Goal: Information Seeking & Learning: Check status

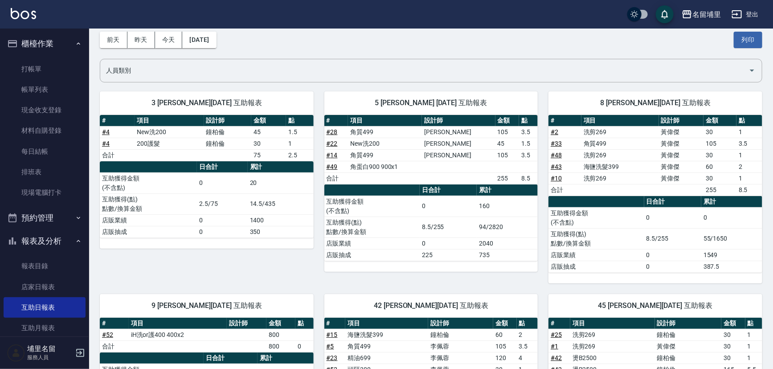
scroll to position [121, 0]
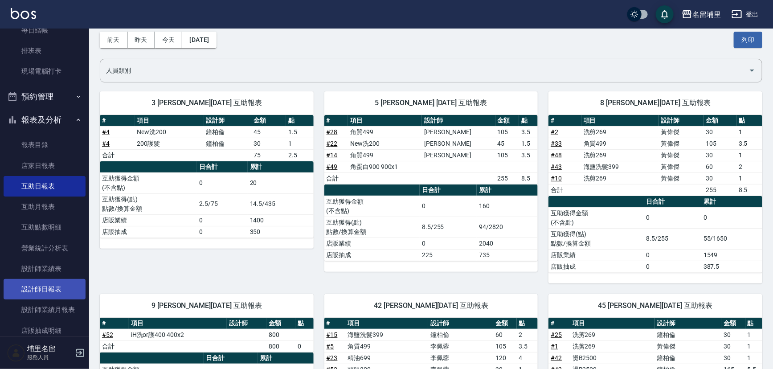
click at [57, 281] on link "設計師日報表" at bounding box center [45, 289] width 82 height 20
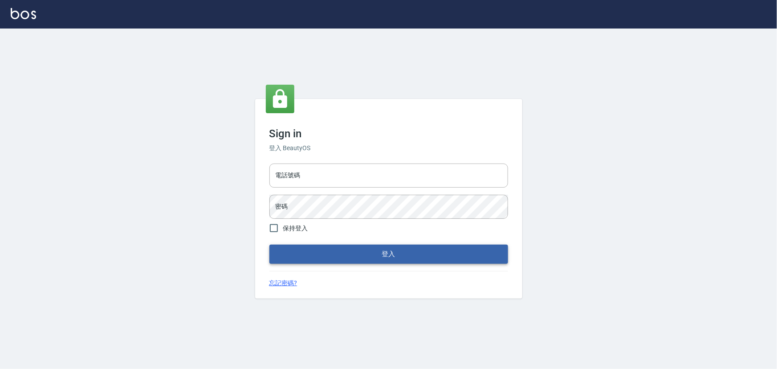
type input "2988528"
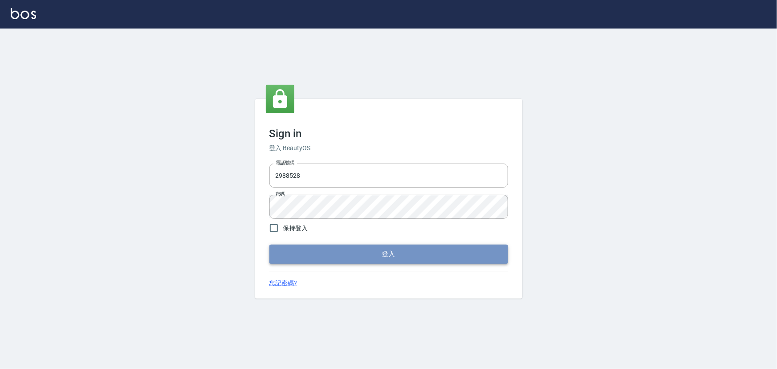
click at [366, 259] on button "登入" at bounding box center [388, 254] width 239 height 19
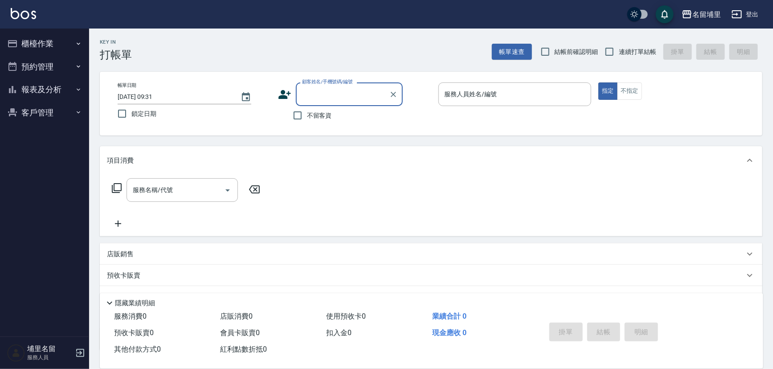
click at [65, 94] on button "報表及分析" at bounding box center [45, 89] width 82 height 23
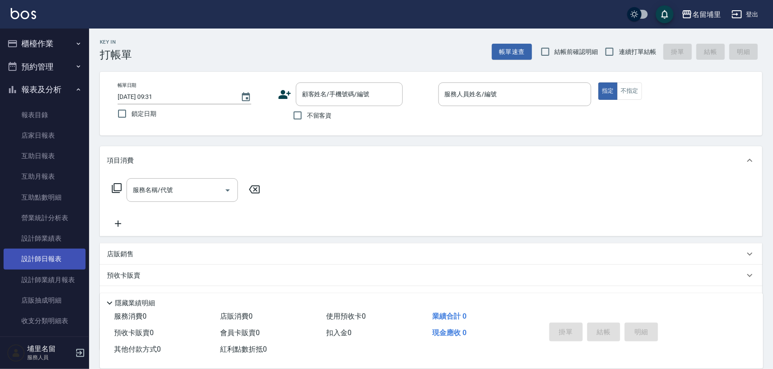
click at [67, 264] on link "設計師日報表" at bounding box center [45, 259] width 82 height 20
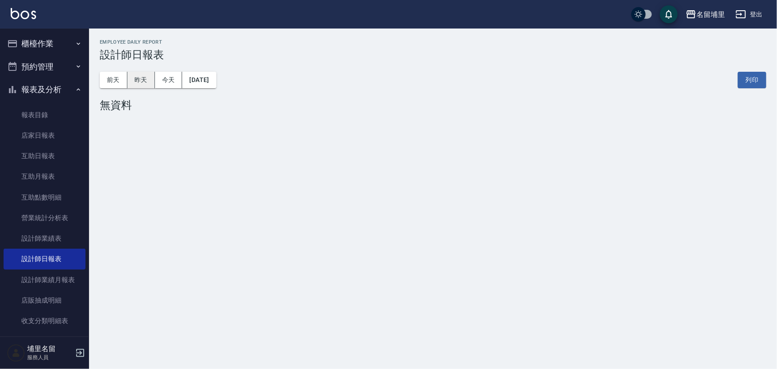
click at [147, 80] on button "昨天" at bounding box center [141, 80] width 28 height 16
click at [143, 82] on button "昨天" at bounding box center [141, 80] width 28 height 16
click at [147, 81] on button "昨天" at bounding box center [141, 80] width 28 height 16
click at [141, 82] on button "昨天" at bounding box center [141, 80] width 28 height 16
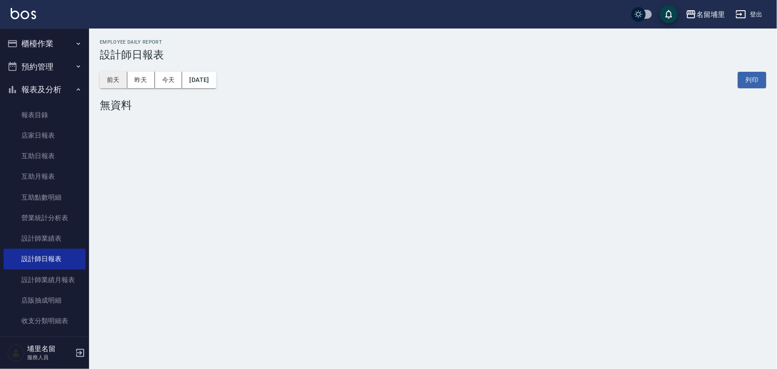
click at [110, 84] on button "前天" at bounding box center [114, 80] width 28 height 16
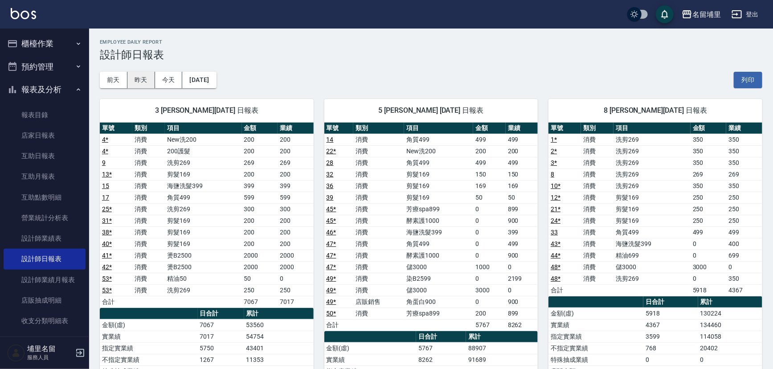
click at [134, 80] on button "昨天" at bounding box center [141, 80] width 28 height 16
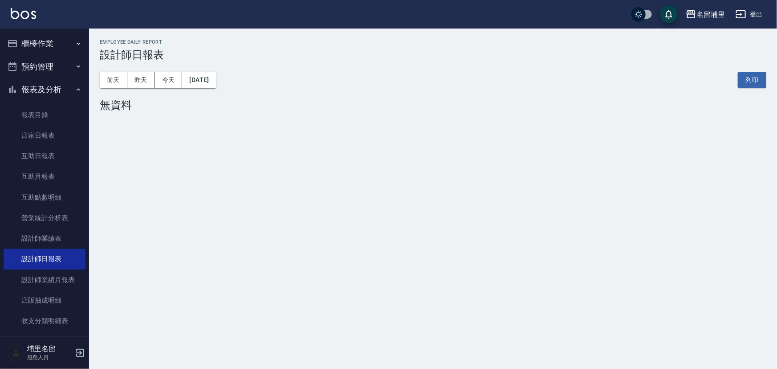
click at [65, 47] on button "櫃檯作業" at bounding box center [45, 43] width 82 height 23
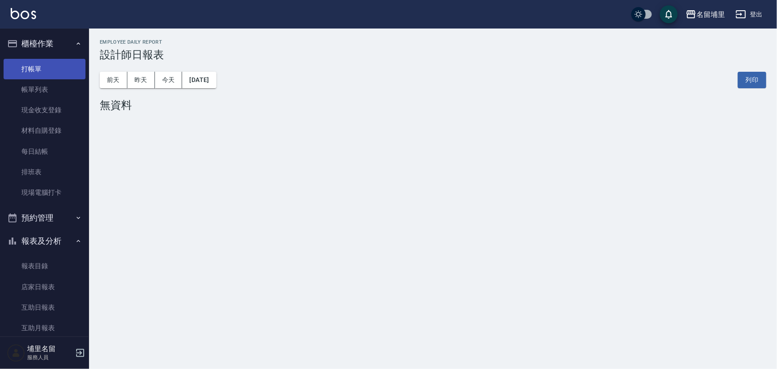
click at [61, 72] on link "打帳單" at bounding box center [45, 69] width 82 height 20
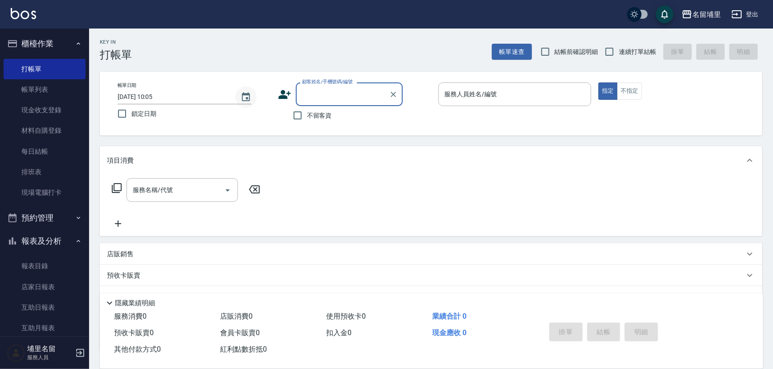
click at [239, 94] on button "Choose date, selected date is 2025-08-21" at bounding box center [245, 96] width 21 height 21
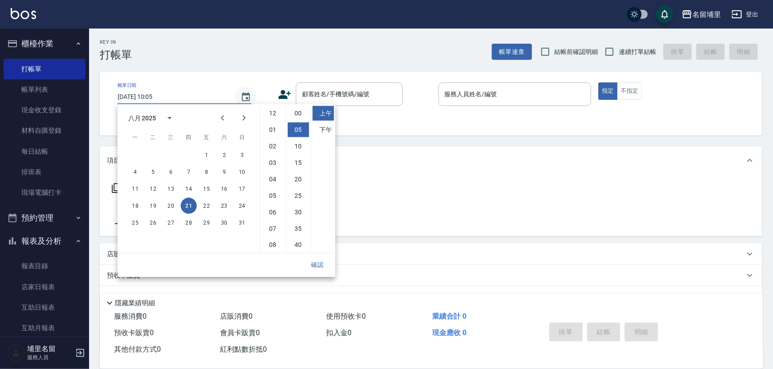
scroll to position [16, 0]
click at [173, 202] on button "20" at bounding box center [171, 206] width 16 height 16
type input "2025/08/20 10:05"
click at [319, 266] on button "確認" at bounding box center [317, 265] width 29 height 16
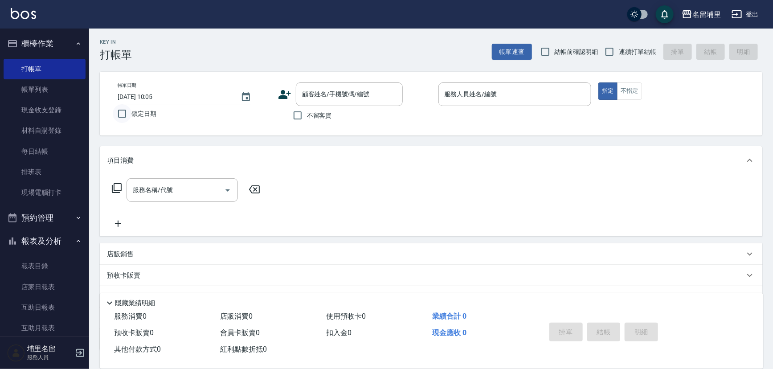
click at [118, 116] on input "鎖定日期" at bounding box center [122, 113] width 19 height 19
checkbox input "true"
click at [298, 116] on input "不留客資" at bounding box center [297, 115] width 19 height 19
checkbox input "true"
click at [615, 50] on input "連續打單結帳" at bounding box center [609, 51] width 19 height 19
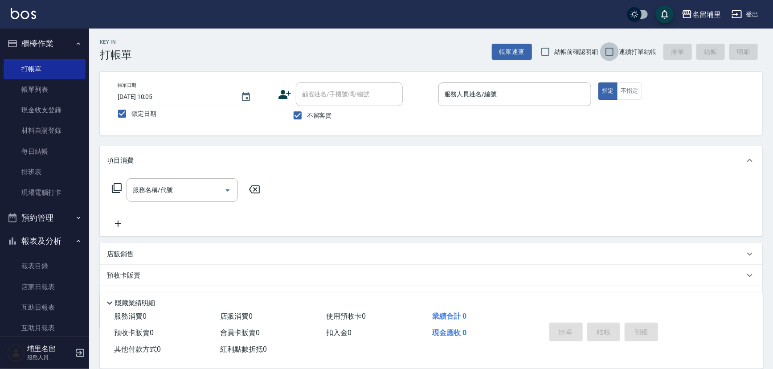
checkbox input "true"
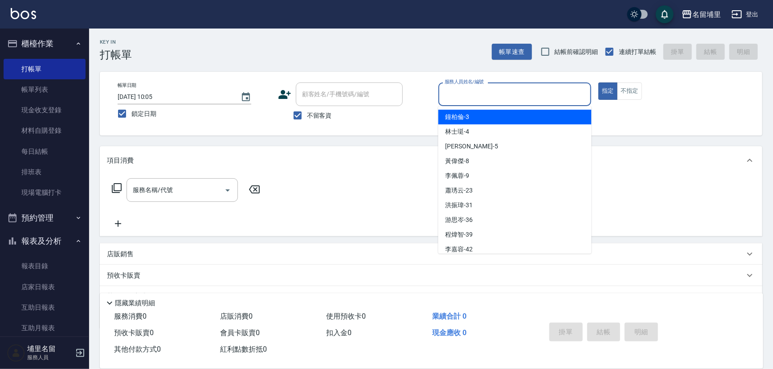
click at [468, 87] on input "服務人員姓名/編號" at bounding box center [514, 94] width 145 height 16
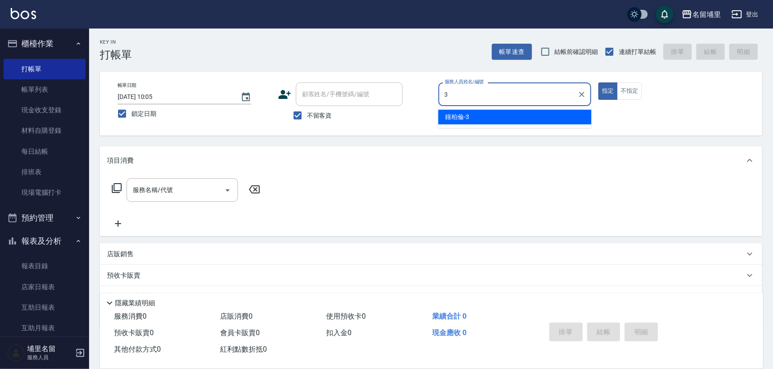
type input "鐘柏倫-3"
type button "true"
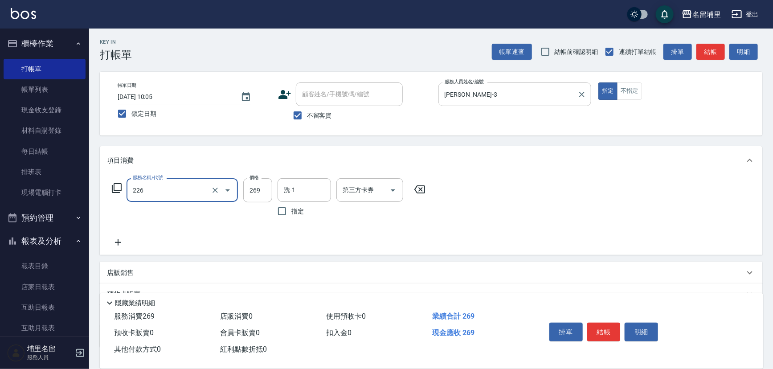
type input "洗剪269(226)"
type input "300"
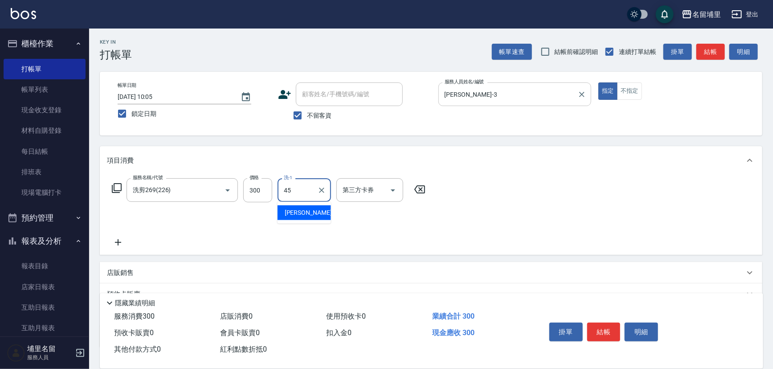
type input "潘宇浩-45"
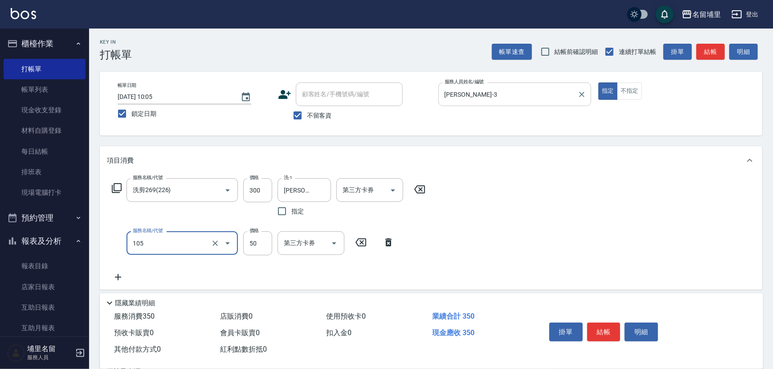
type input "精油50(105)"
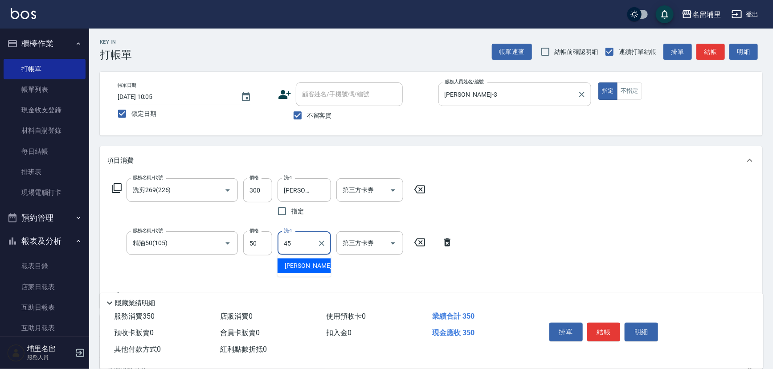
type input "潘宇浩-45"
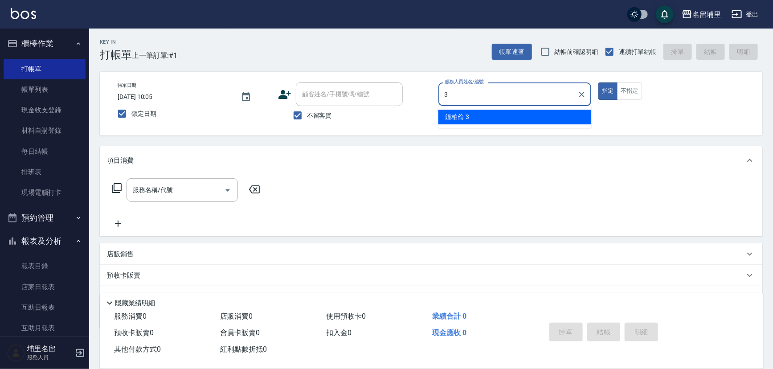
type input "鐘柏倫-3"
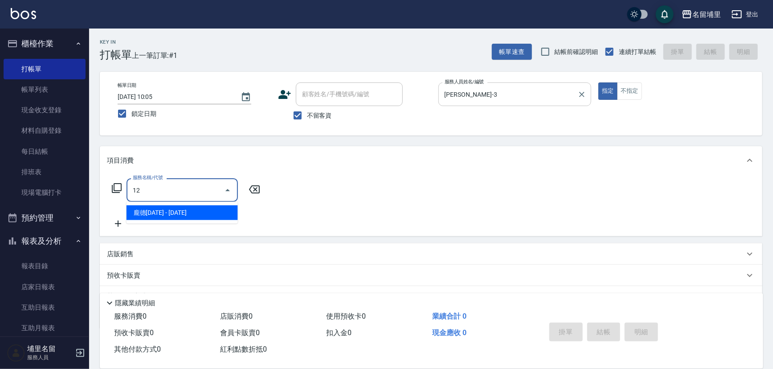
type input "1"
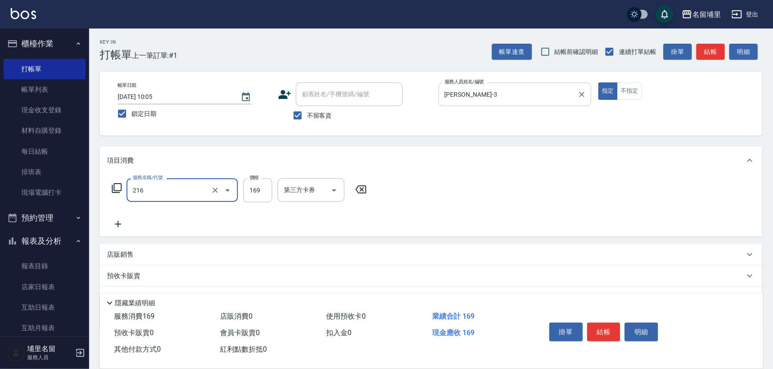
type input "剪髮169(216)"
type input "200"
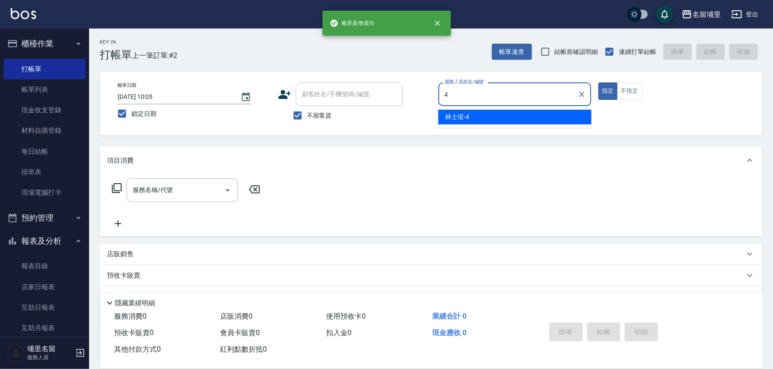
type input "林士珽-4"
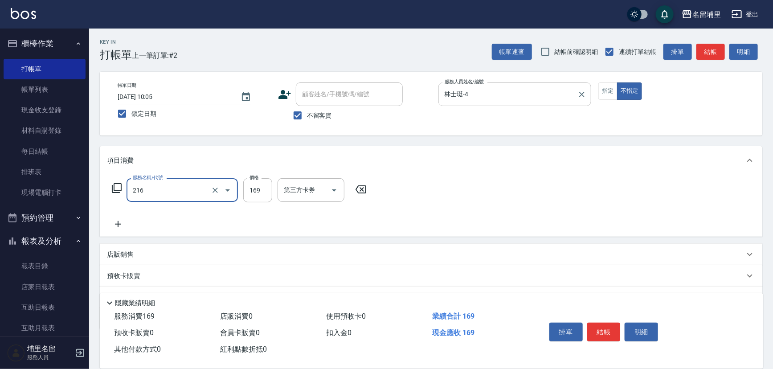
type input "剪髮169(216)"
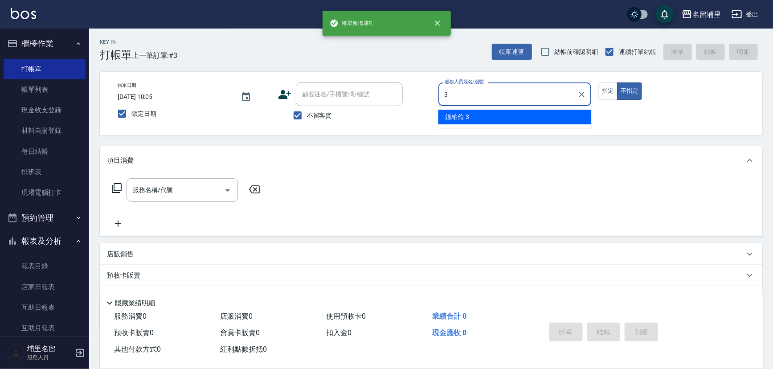
type input "鐘柏倫-3"
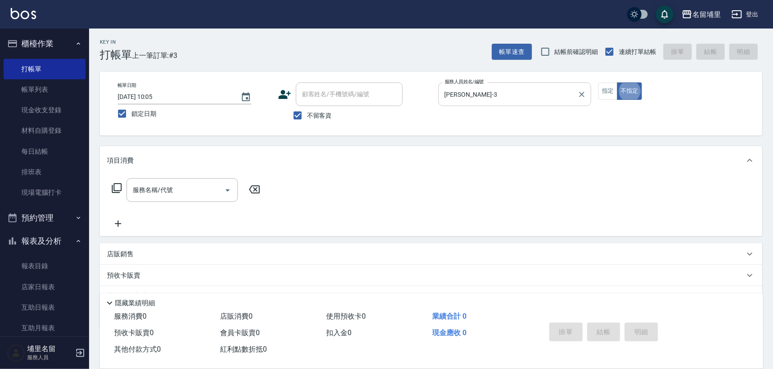
type button "false"
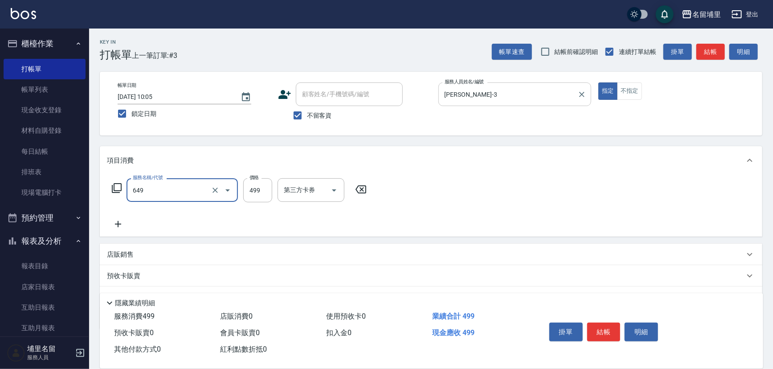
type input "角質499(649)"
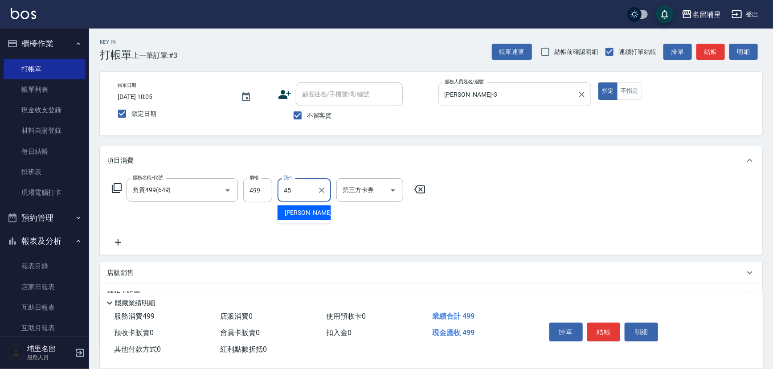
type input "潘宇浩-45"
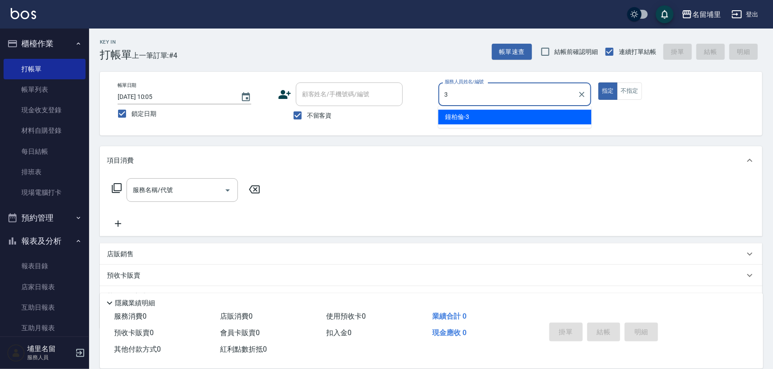
type input "鐘柏倫-3"
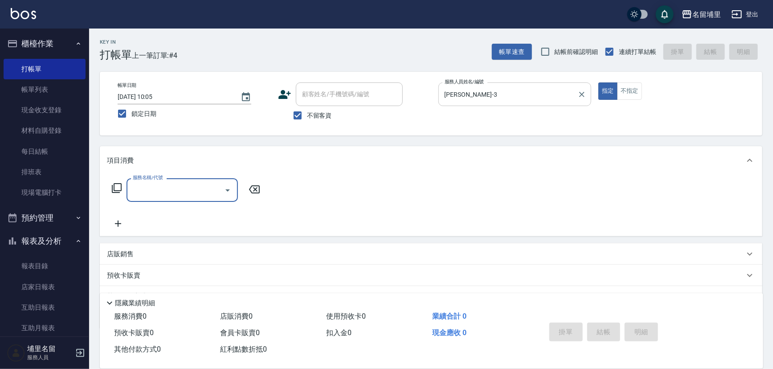
type input "1"
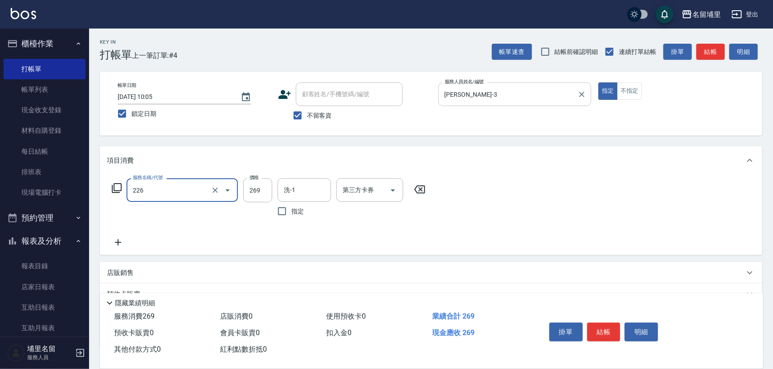
type input "洗剪269(226)"
type input "300"
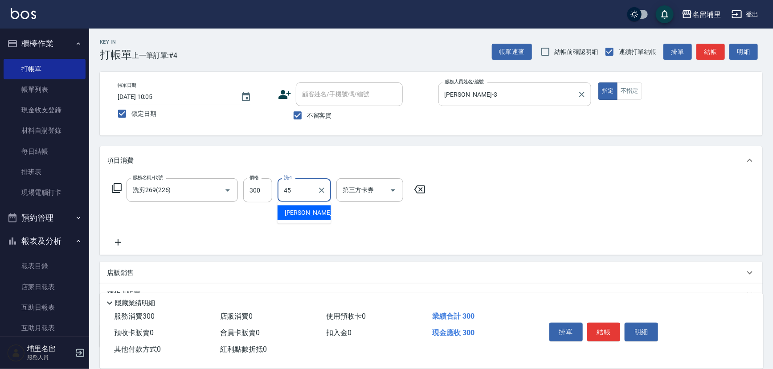
type input "潘宇浩-45"
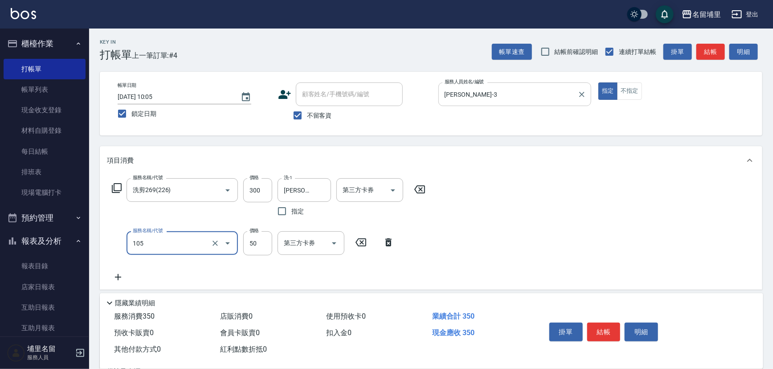
type input "精油50(105)"
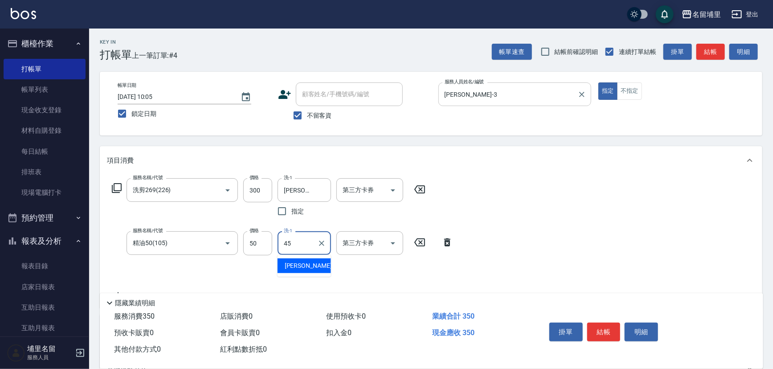
type input "潘宇浩-45"
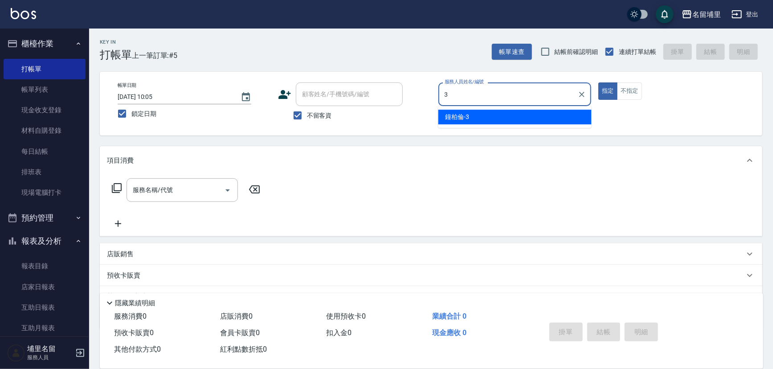
type input "鐘柏倫-3"
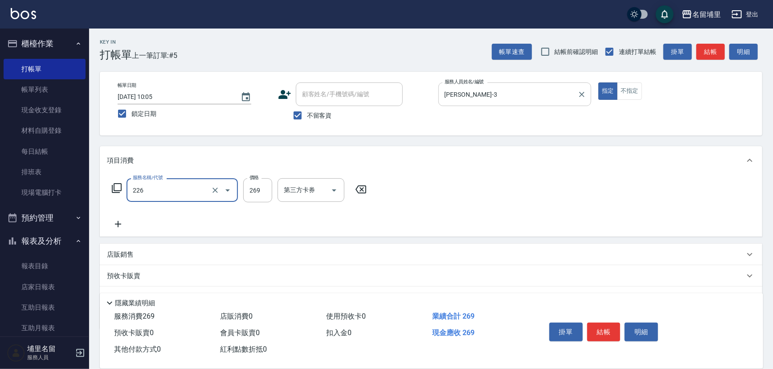
type input "洗剪269(226)"
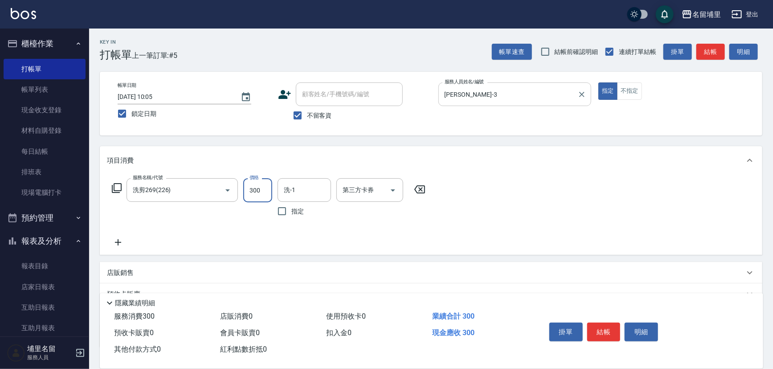
type input "300"
type input "潘宇浩-45"
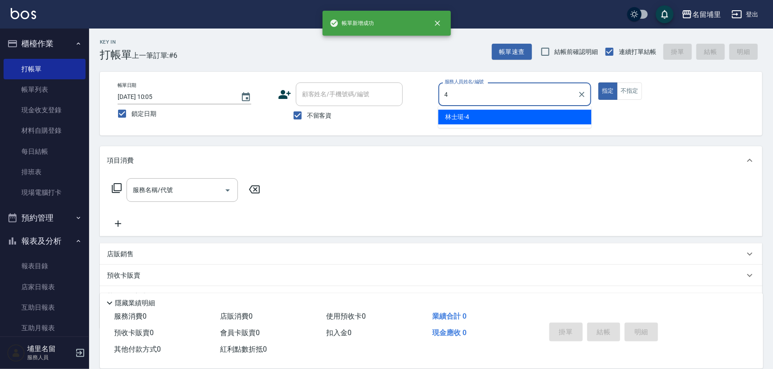
type input "林士珽-4"
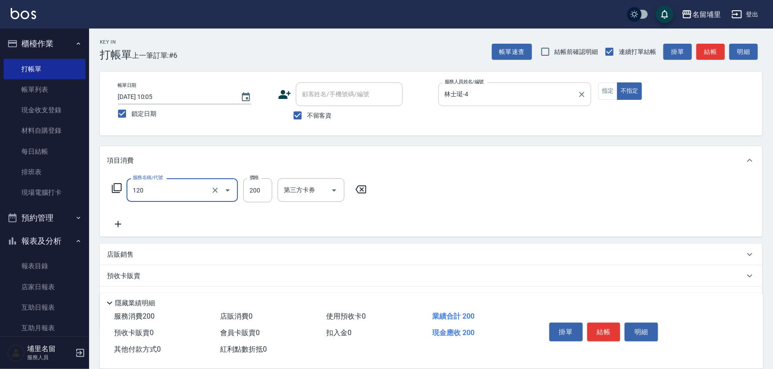
type input "New洗200(120)"
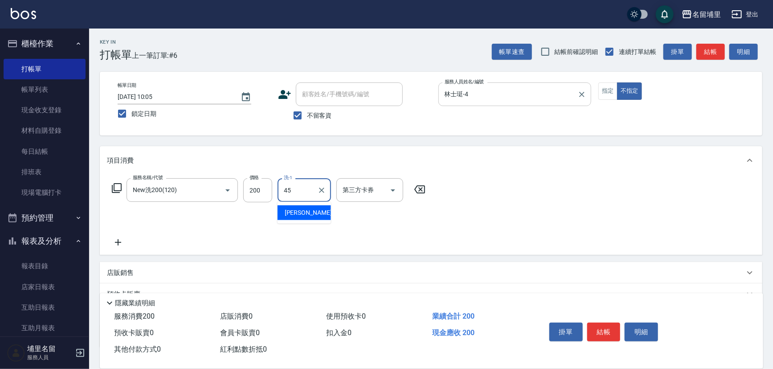
type input "潘宇浩-45"
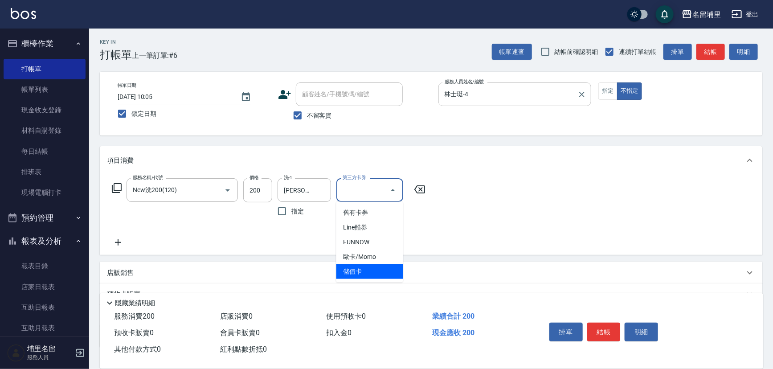
type input "儲值卡"
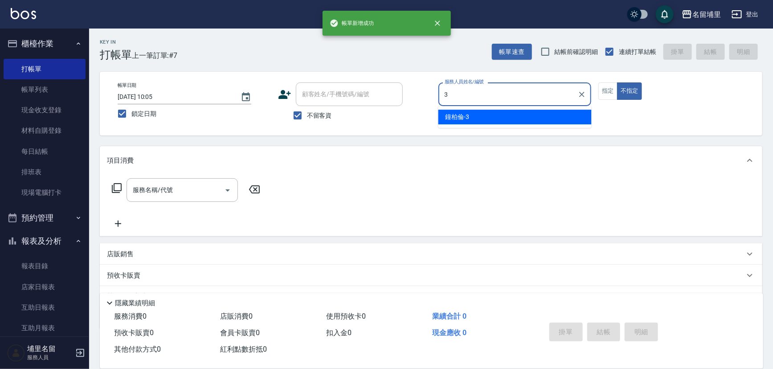
type input "鐘柏倫-3"
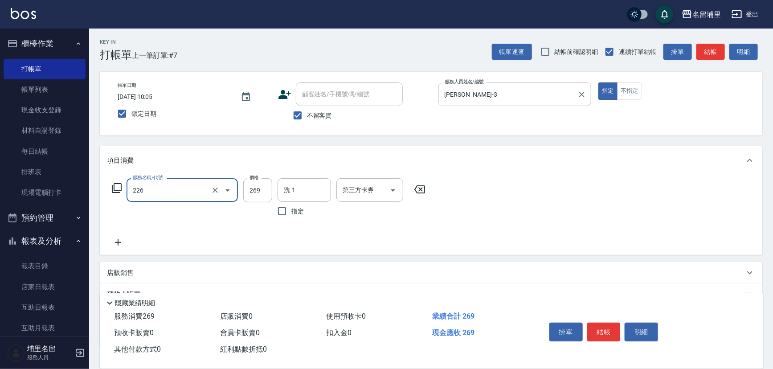
type input "洗剪269(226)"
type input "250"
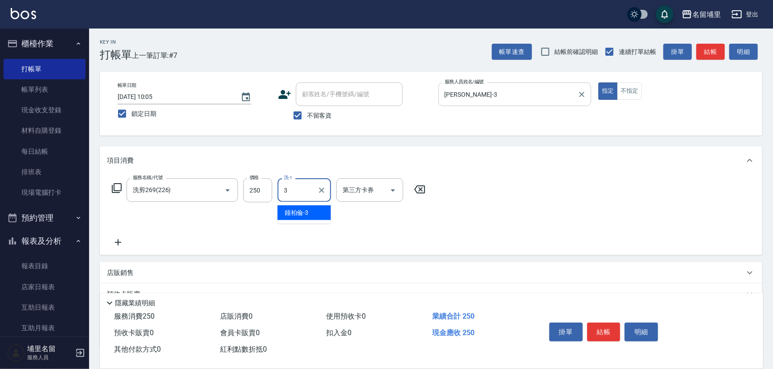
type input "鐘柏倫-3"
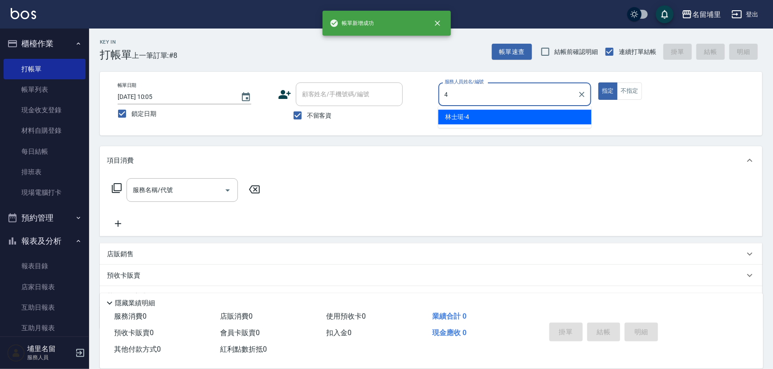
type input "林士珽-4"
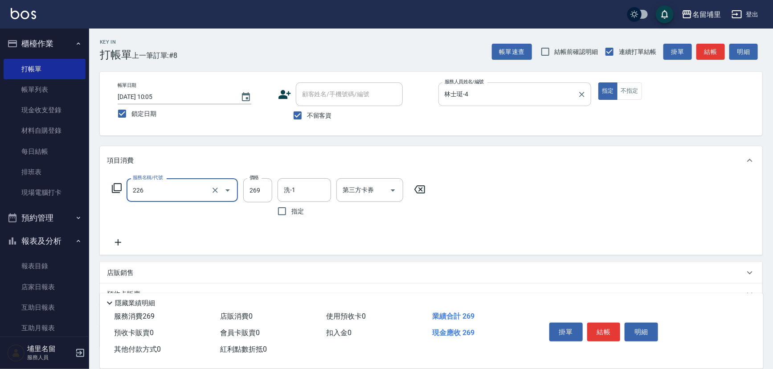
type input "洗剪269(226)"
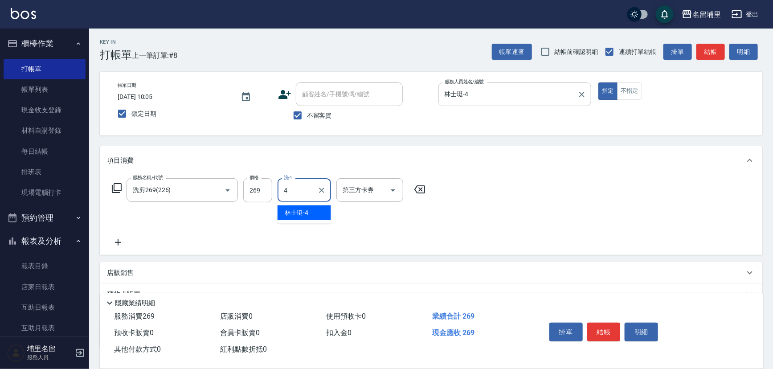
type input "林士珽-4"
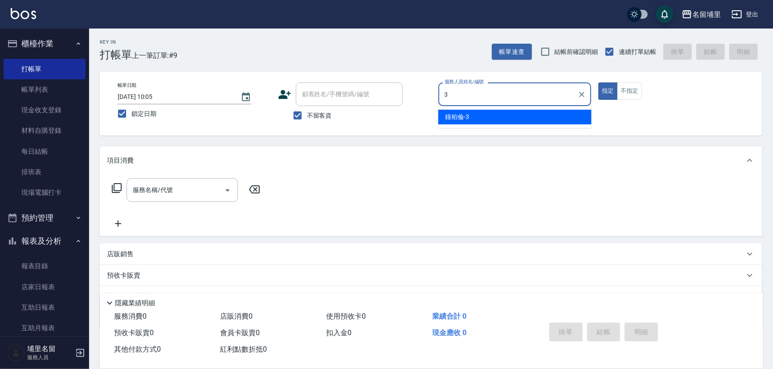
type input "鐘柏倫-3"
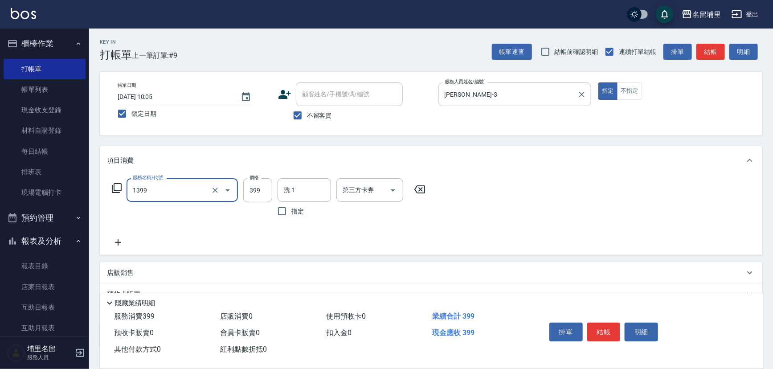
type input "海鹽洗髮399(1399)"
type input "499"
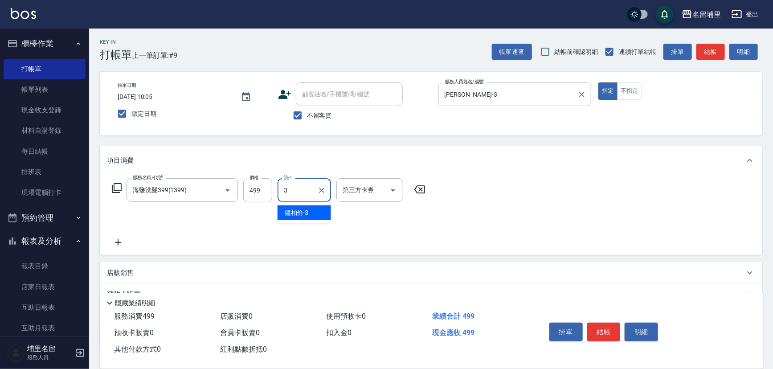
type input "鐘柏倫-3"
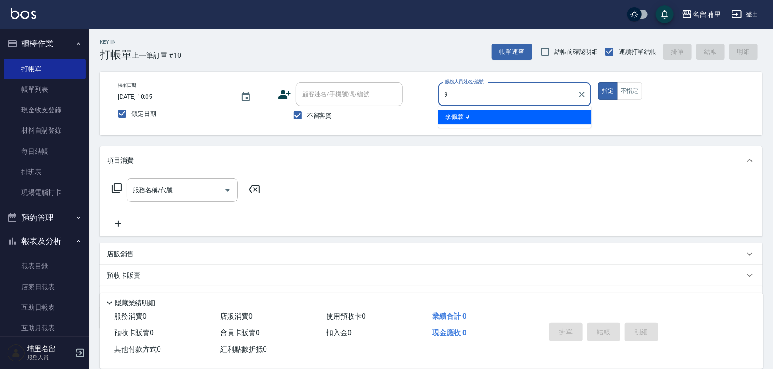
type input "李佩蓉-9"
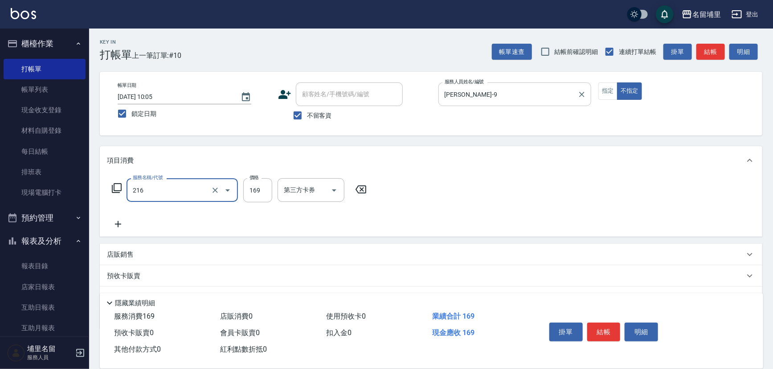
type input "剪髮169(216)"
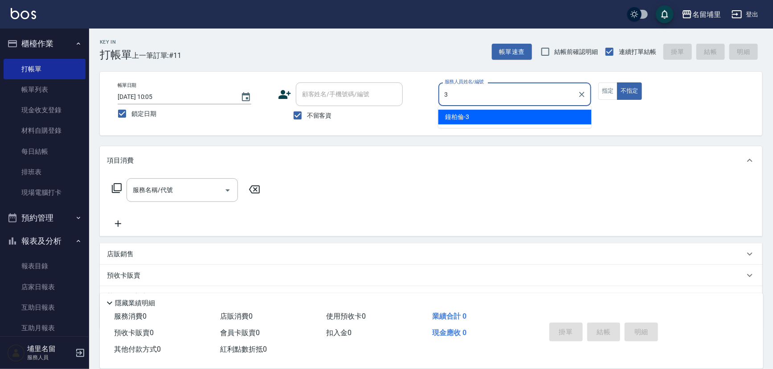
type input "鐘柏倫-3"
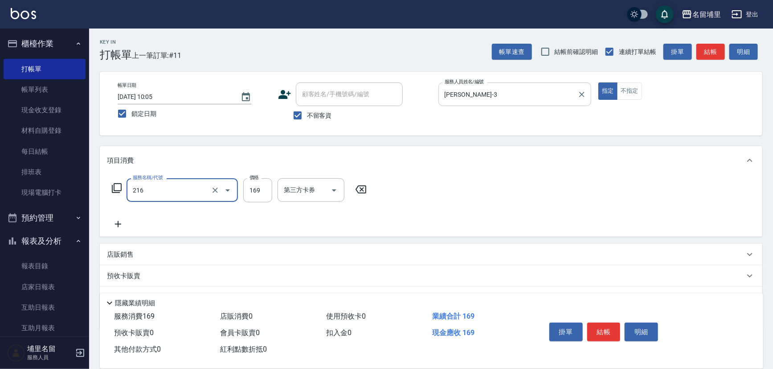
type input "剪髮169(216)"
type input "200"
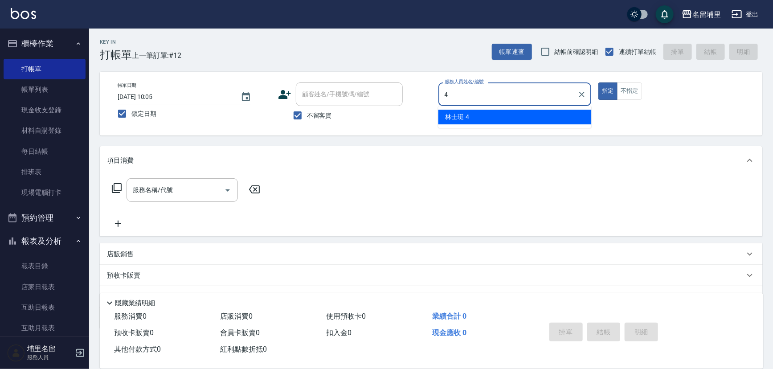
type input "林士珽-4"
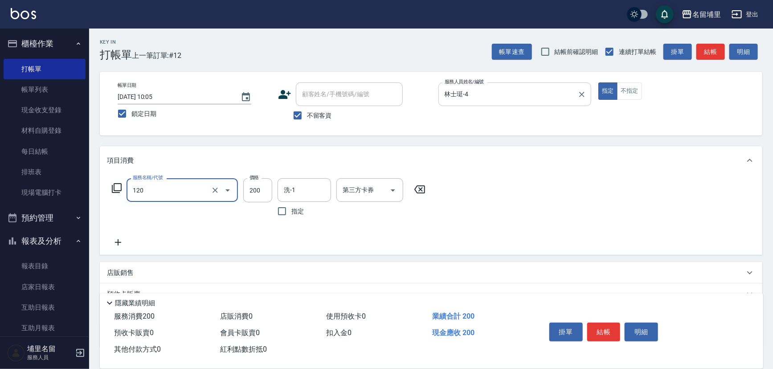
type input "New洗200(120)"
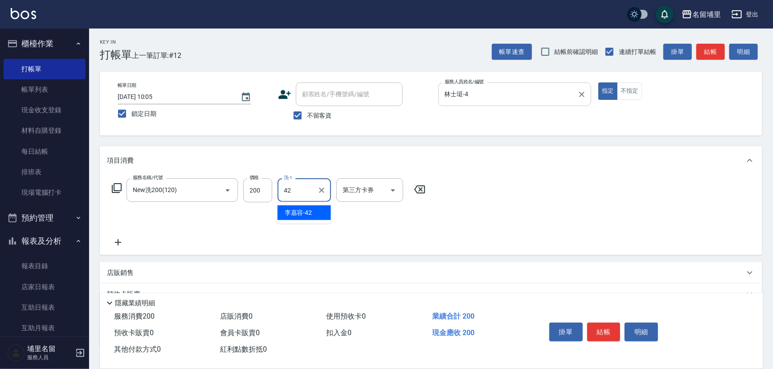
type input "李嘉容-42"
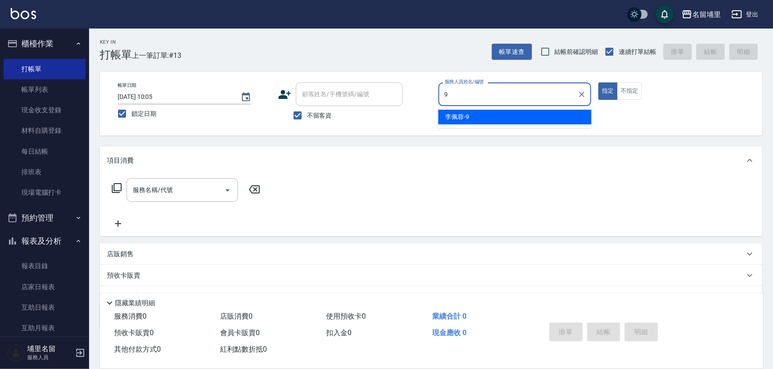
type input "李佩蓉-9"
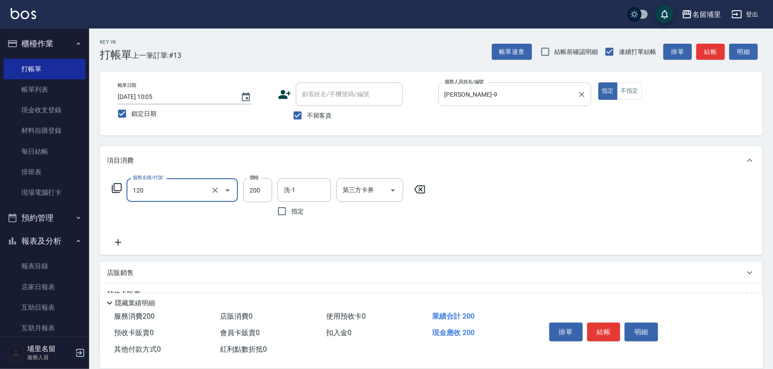
type input "New洗200(120)"
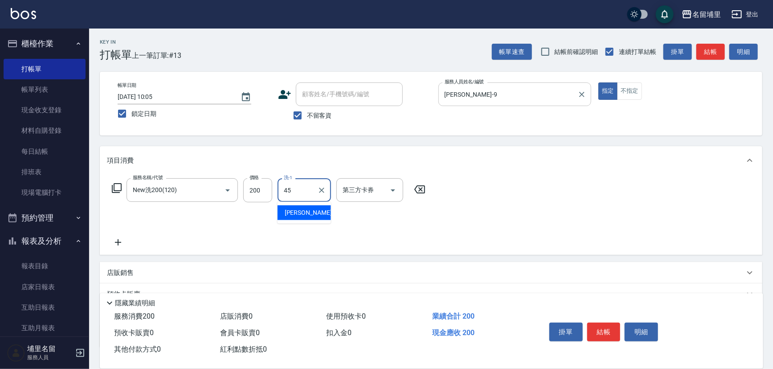
type input "潘宇浩-45"
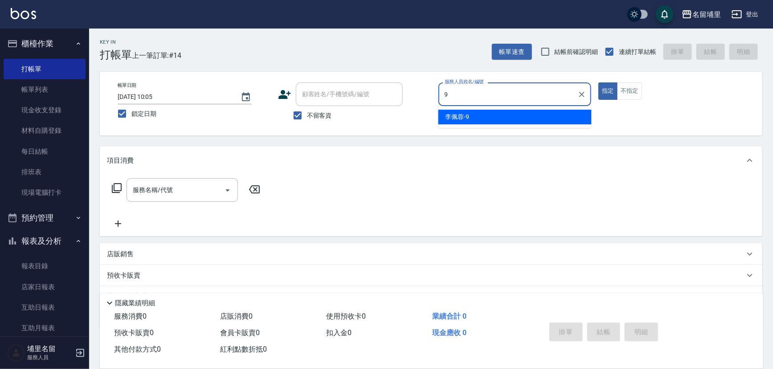
type input "李佩蓉-9"
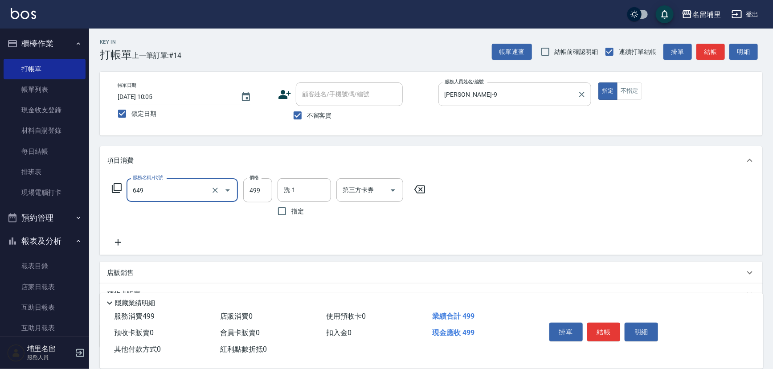
type input "角質499(649)"
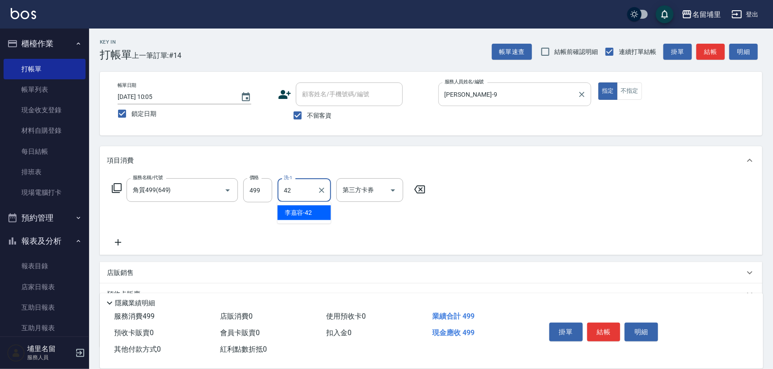
type input "李嘉容-42"
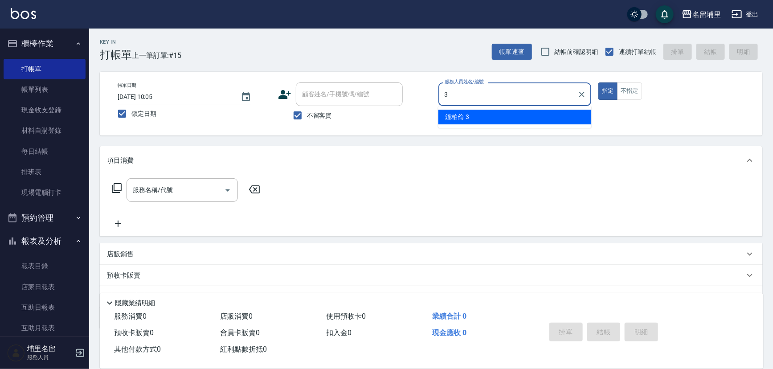
type input "鐘柏倫-3"
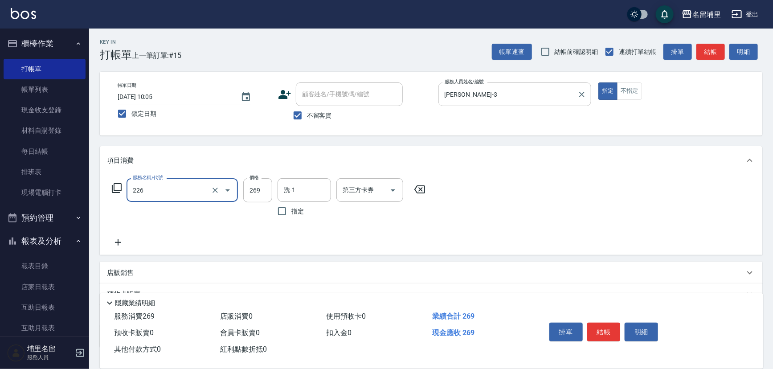
type input "洗剪269(226)"
type input "300"
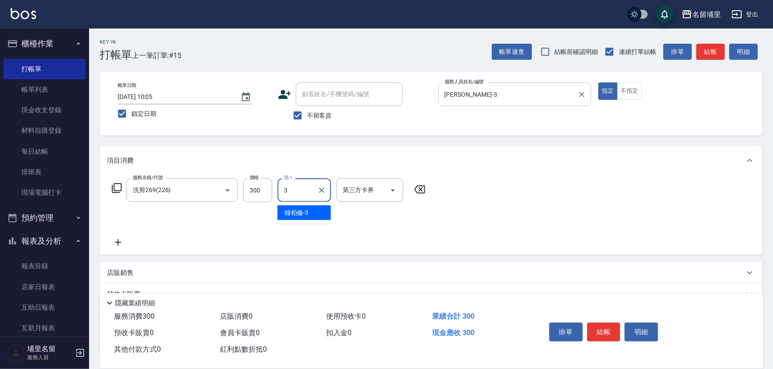
type input "鐘柏倫-3"
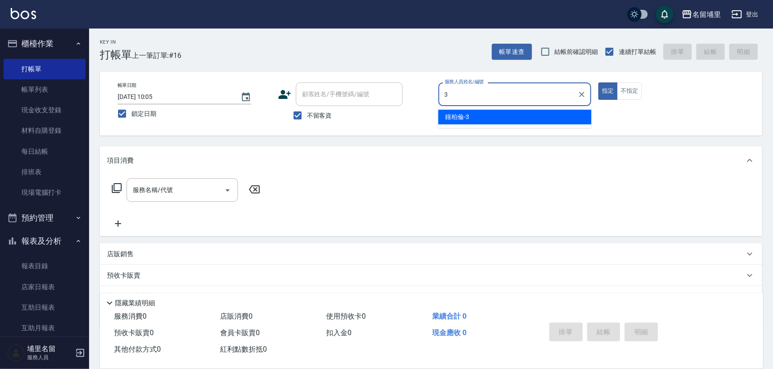
type input "鐘柏倫-3"
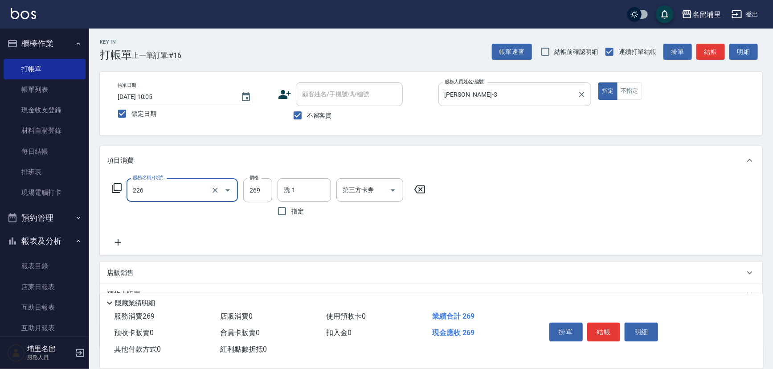
type input "洗剪269(226)"
type input "300"
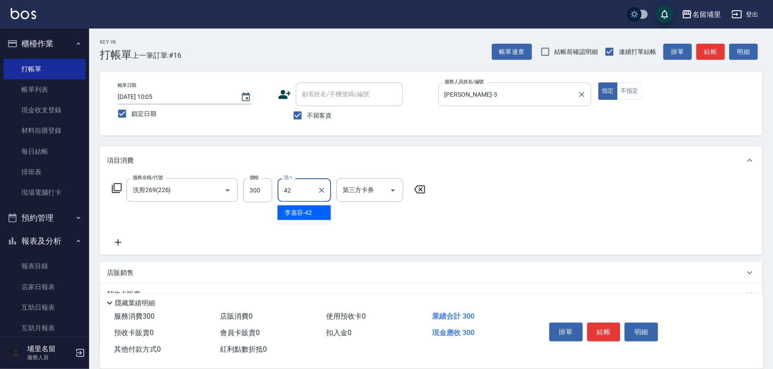
type input "李嘉容-42"
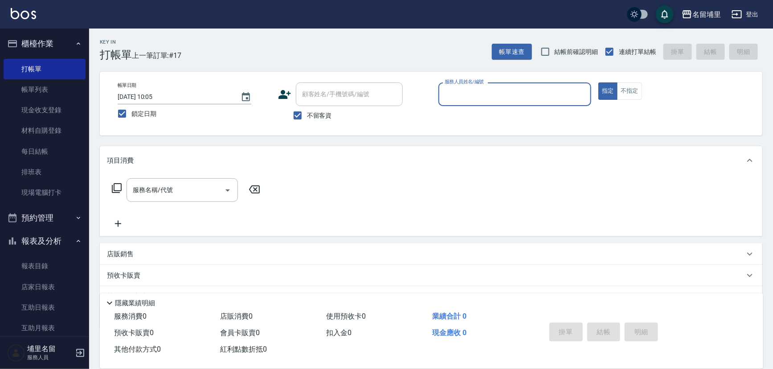
type input "6"
type input "蔣昀璠-5"
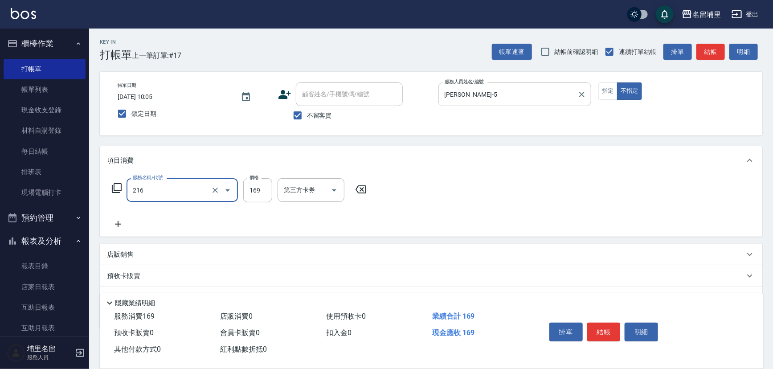
type input "剪髮169(216)"
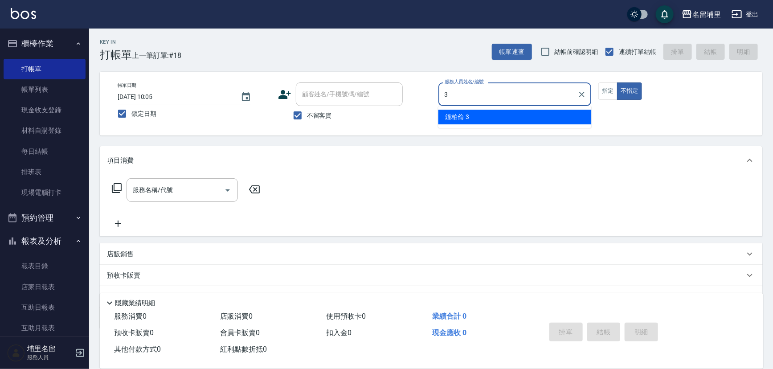
type input "鐘柏倫-3"
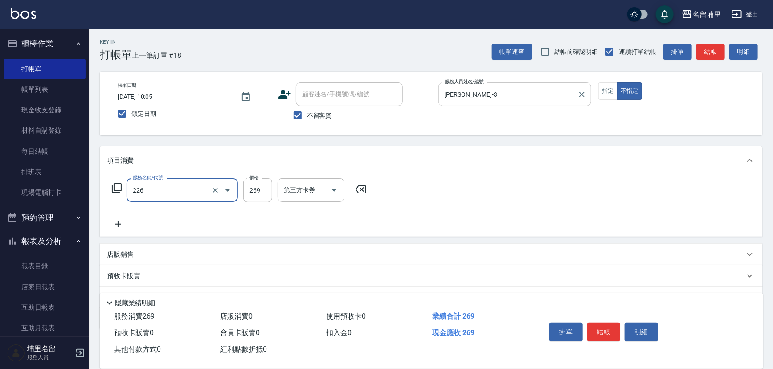
type input "洗剪269(226)"
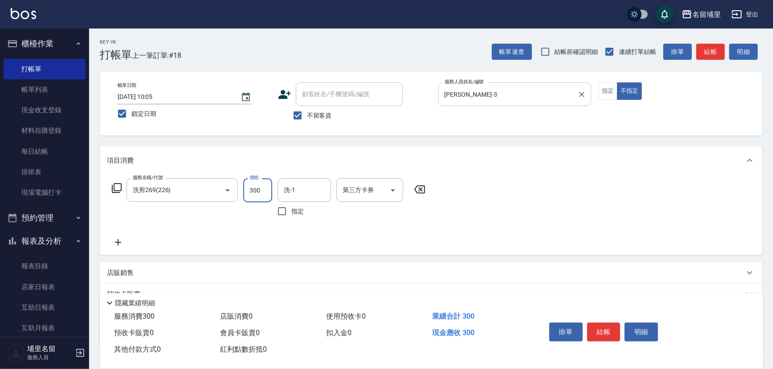
type input "300"
type input "潘宇浩-45"
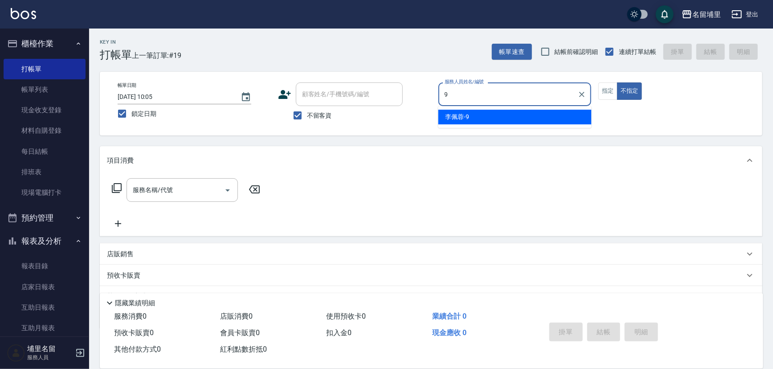
type input "李佩蓉-9"
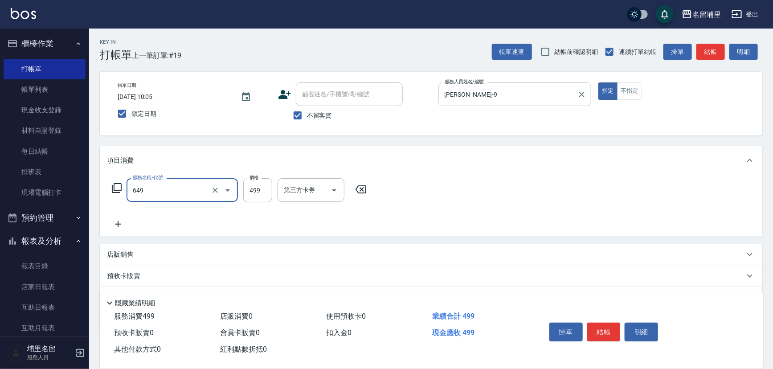
type input "角質499(649)"
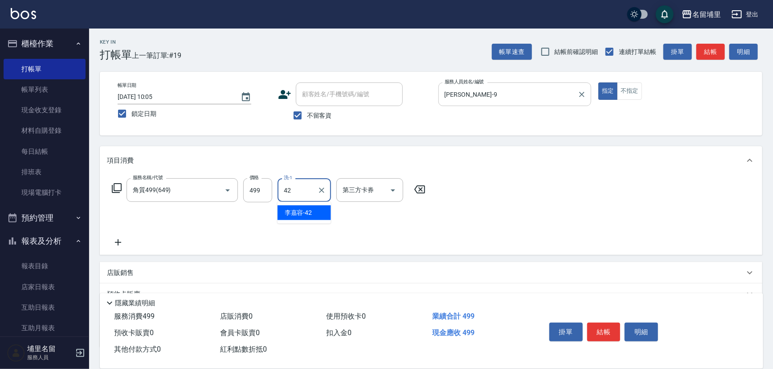
type input "李嘉容-42"
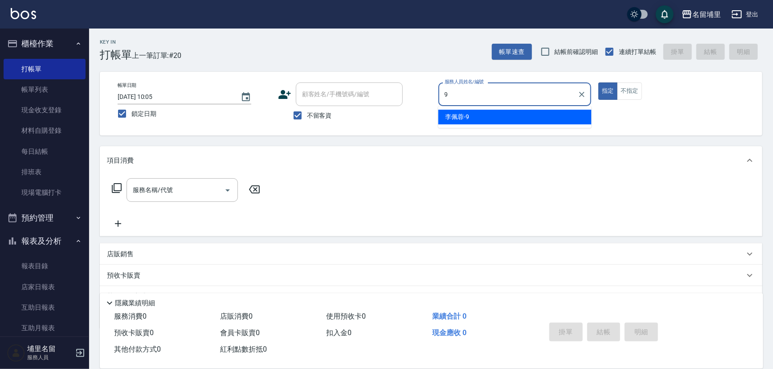
type input "李佩蓉-9"
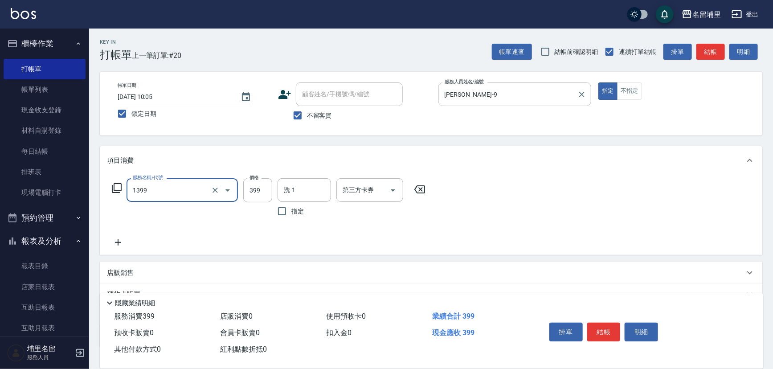
type input "海鹽洗髮399(1399)"
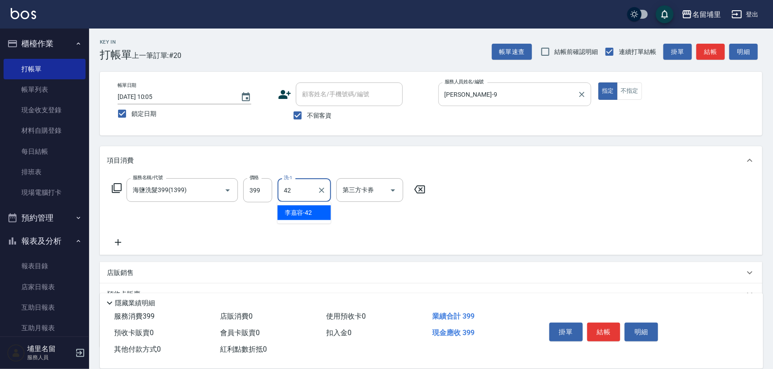
type input "李嘉容-42"
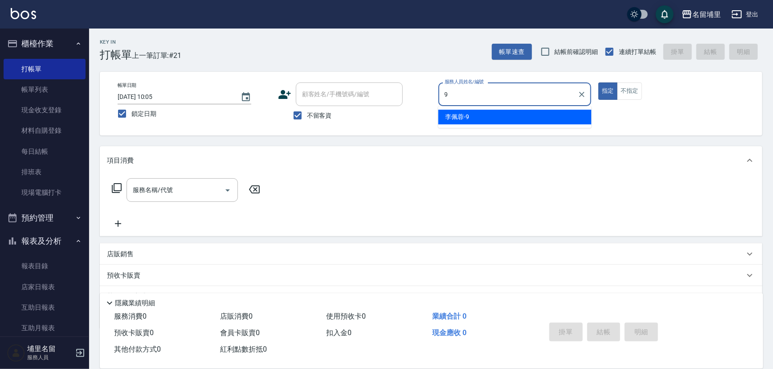
type input "李佩蓉-9"
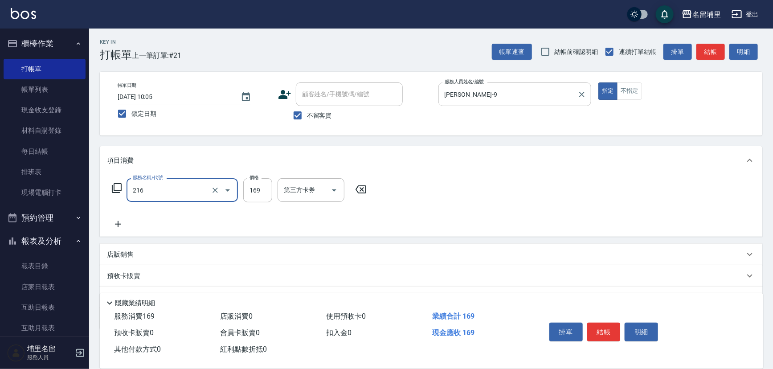
type input "剪髮169(216)"
type input "250"
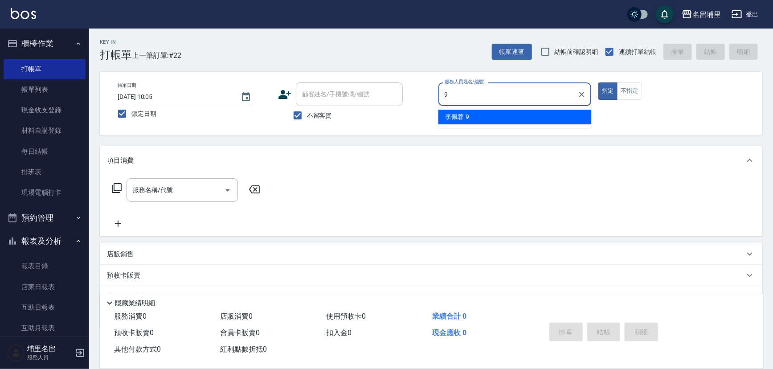
type input "李佩蓉-9"
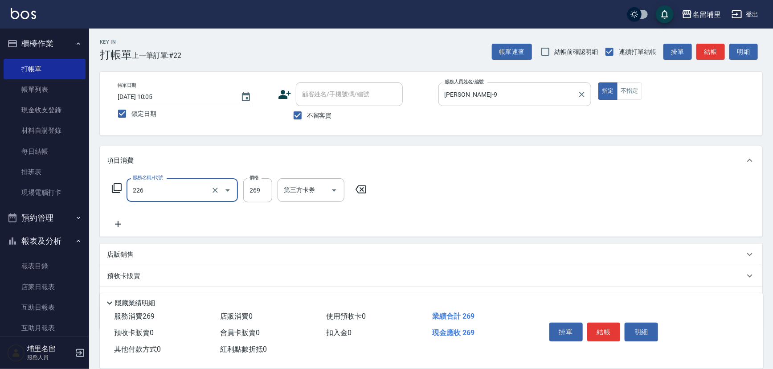
type input "洗剪269(226)"
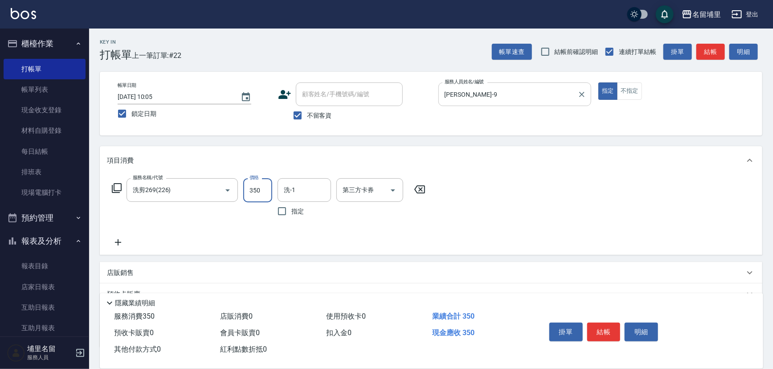
type input "350"
type input "潘宇浩-45"
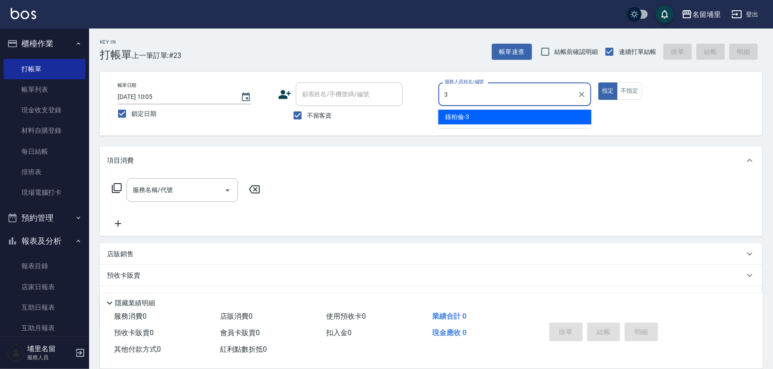
type input "鐘柏倫-3"
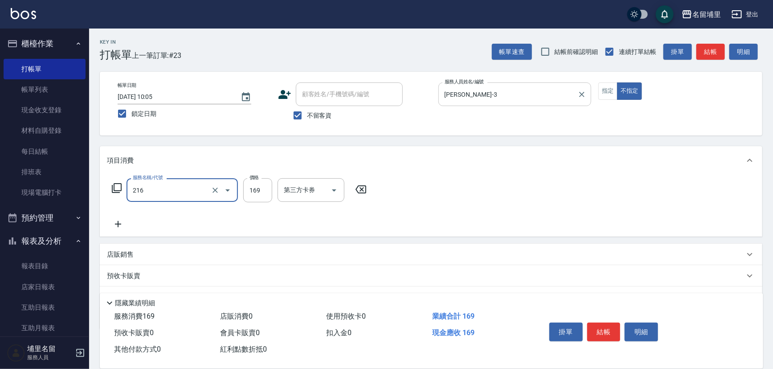
type input "剪髮169(216)"
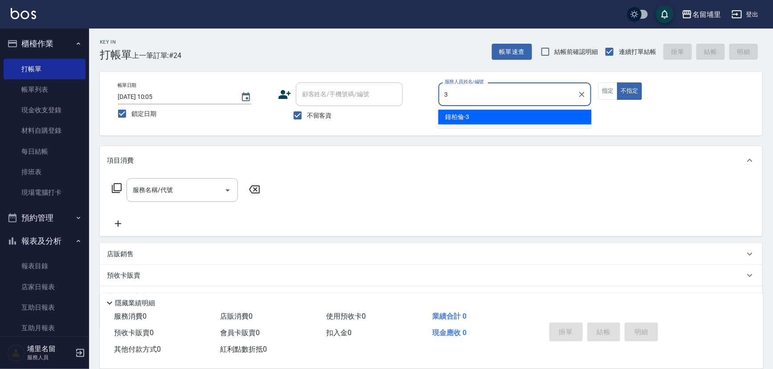
type input "鐘柏倫-3"
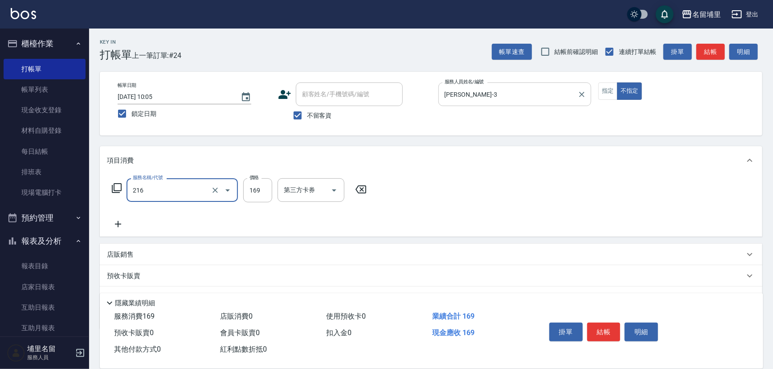
type input "剪髮169(216)"
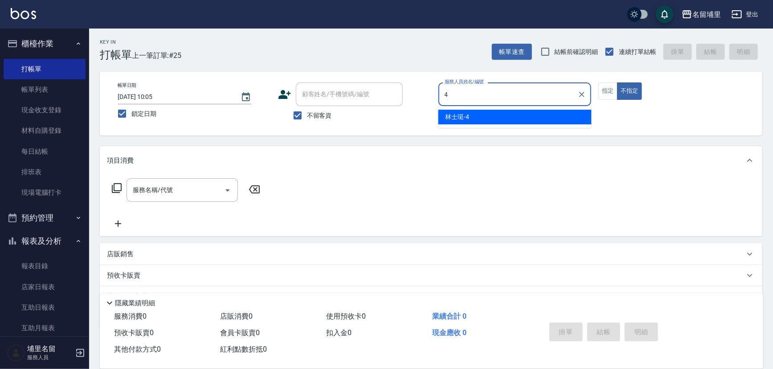
type input "林士珽-4"
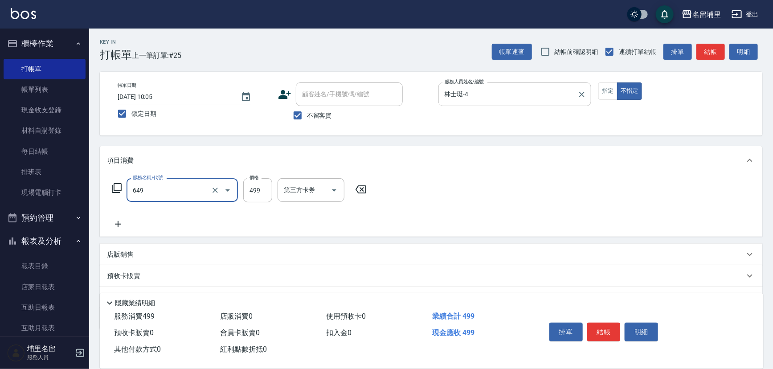
type input "角質499(649)"
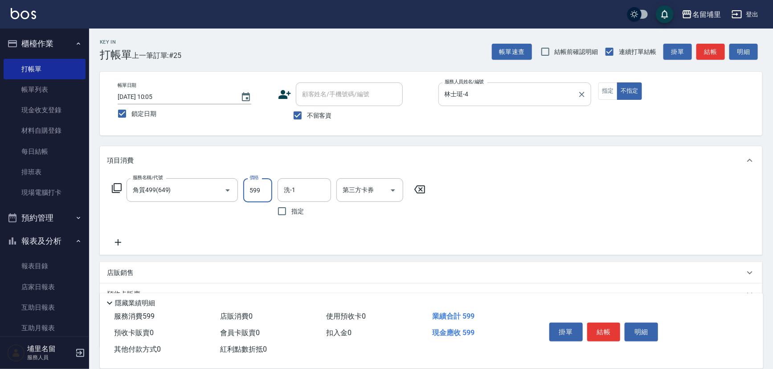
type input "599"
type input "潘宇浩-45"
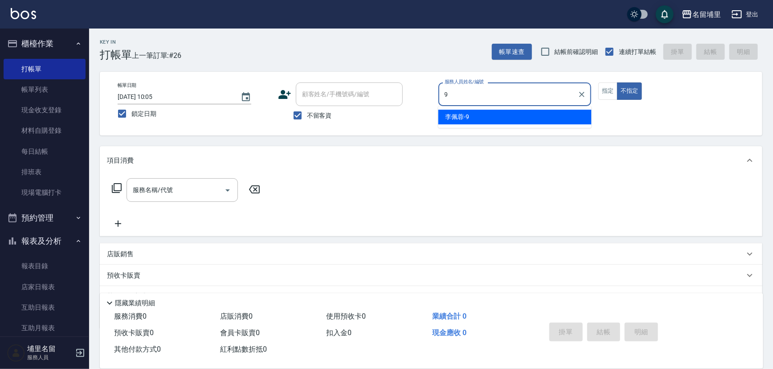
type input "李佩蓉-9"
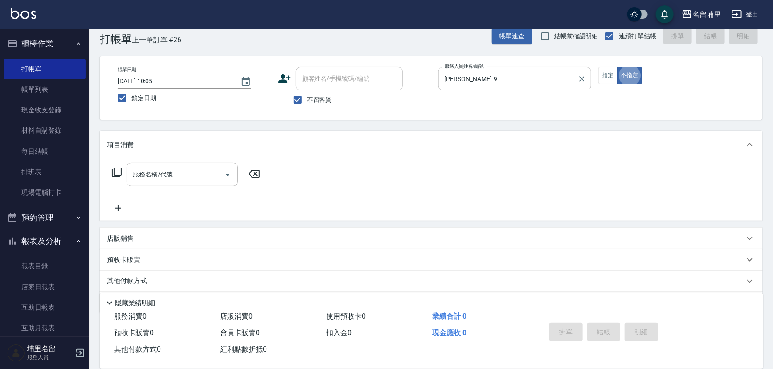
scroll to position [16, 0]
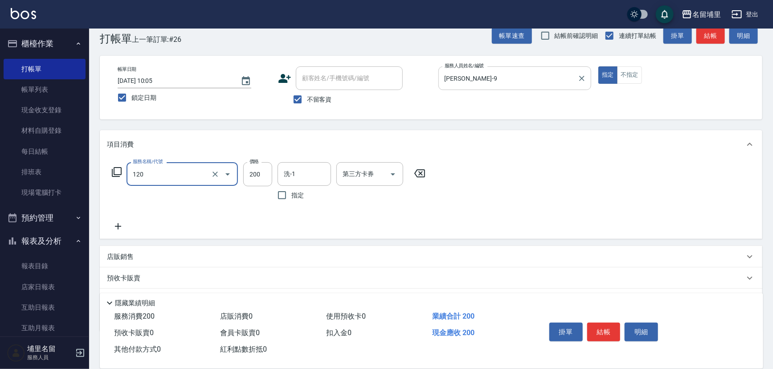
type input "New洗200(120)"
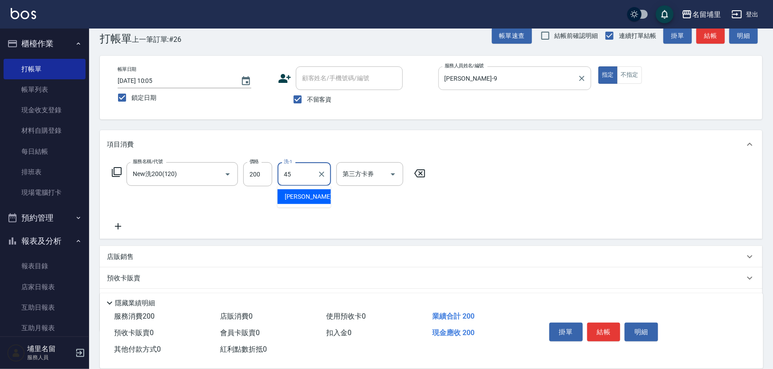
type input "潘宇浩-45"
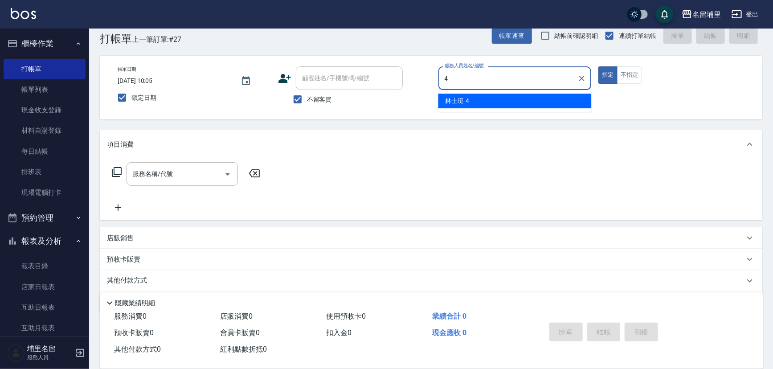
type input "林士珽-4"
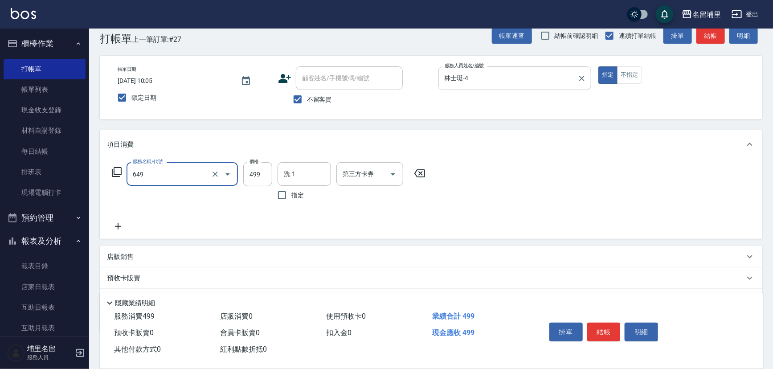
type input "角質499(649)"
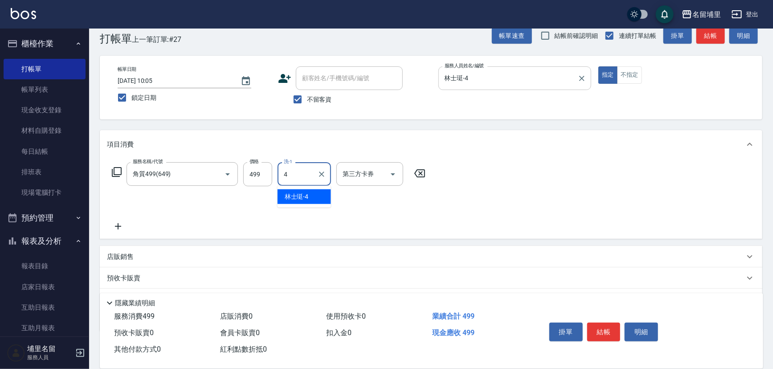
type input "林士珽-4"
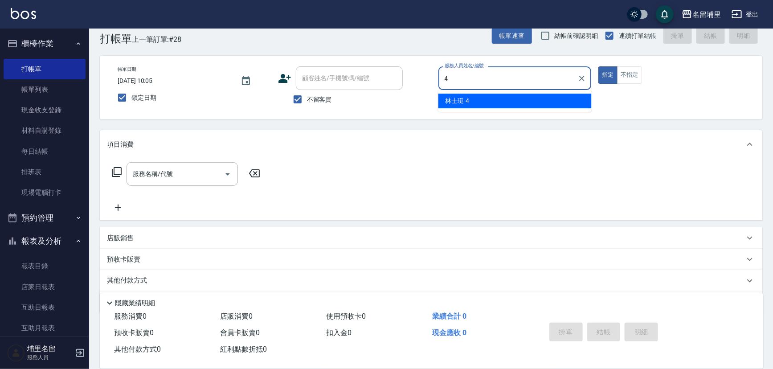
type input "林士珽-4"
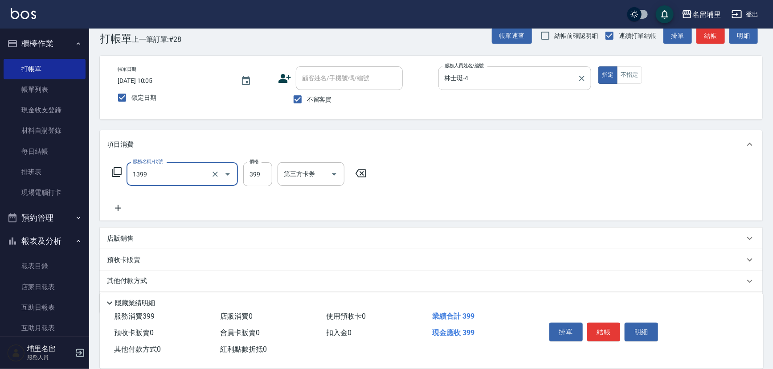
type input "海鹽洗髮399(1399)"
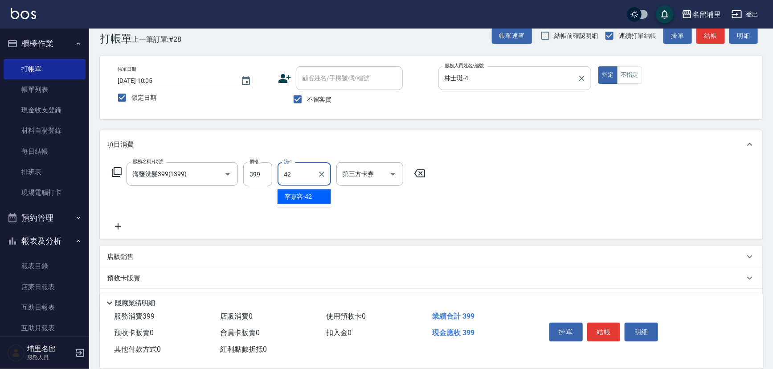
type input "李嘉容-42"
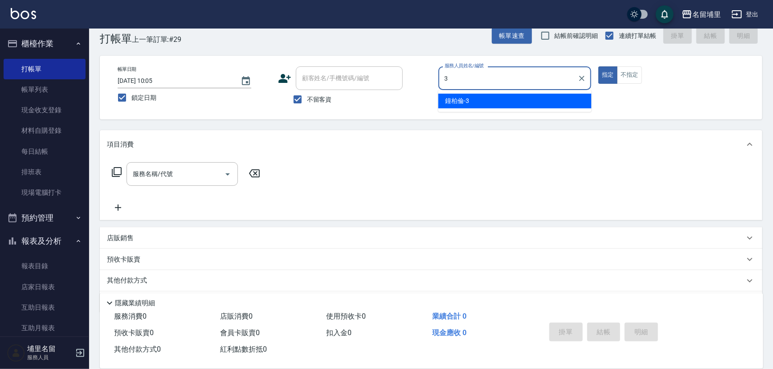
type input "鐘柏倫-3"
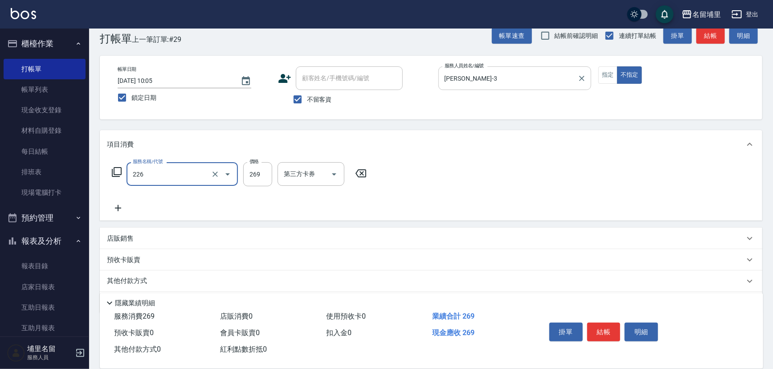
type input "洗剪269(226)"
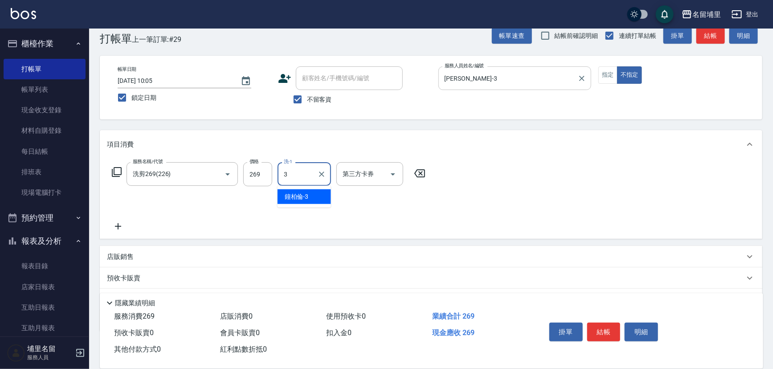
type input "鐘柏倫-3"
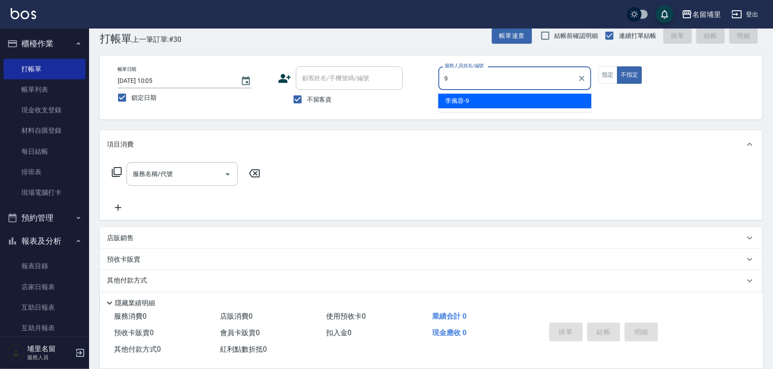
type input "李佩蓉-9"
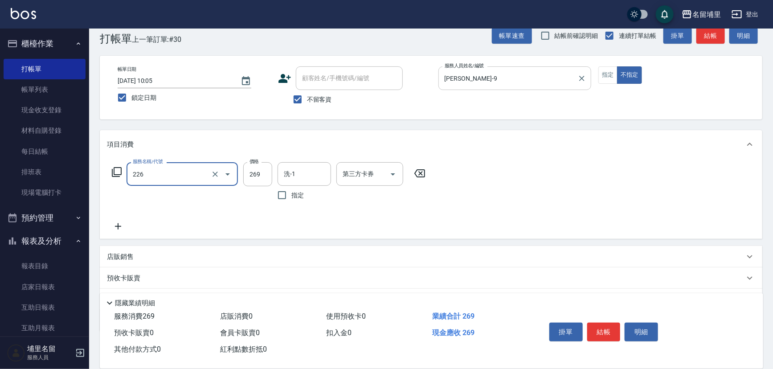
type input "洗剪269(226)"
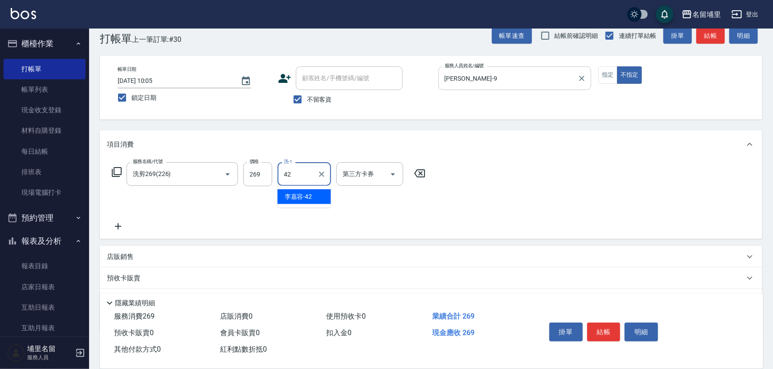
type input "李嘉容-42"
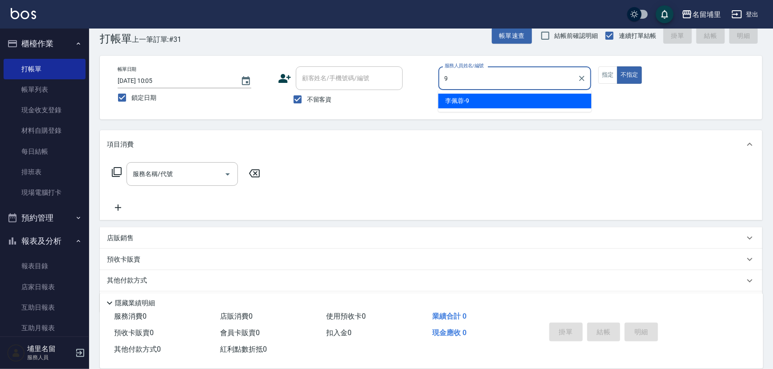
type input "李佩蓉-9"
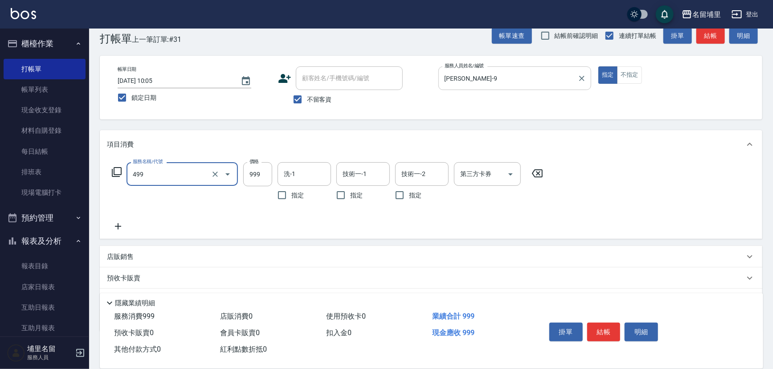
type input "染髮999(499)"
type input "1199"
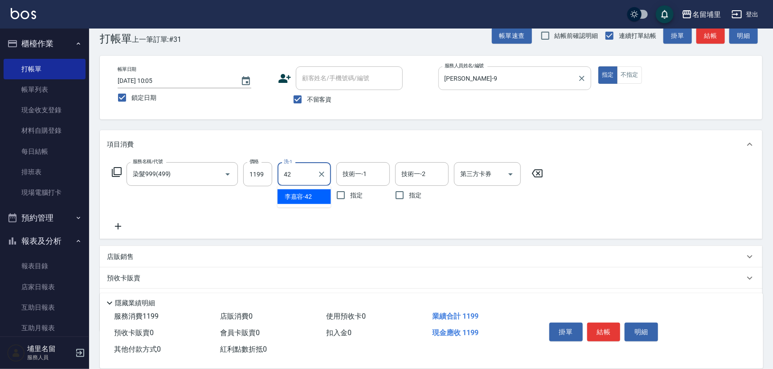
type input "李嘉容-42"
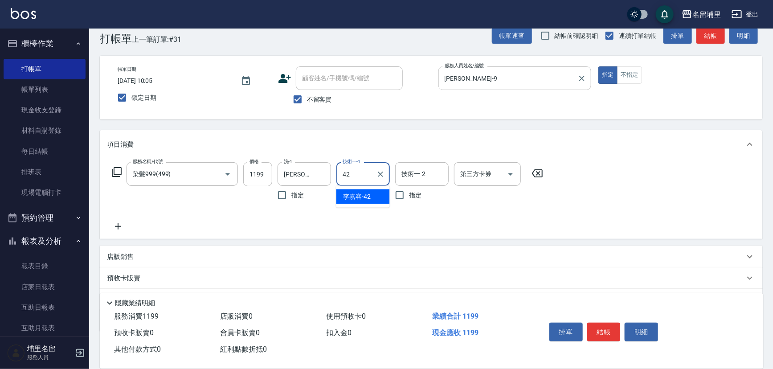
type input "李嘉容-42"
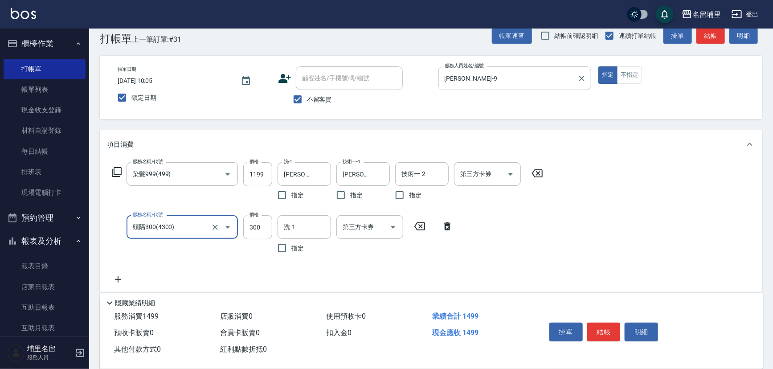
type input "頭隔300(4300)"
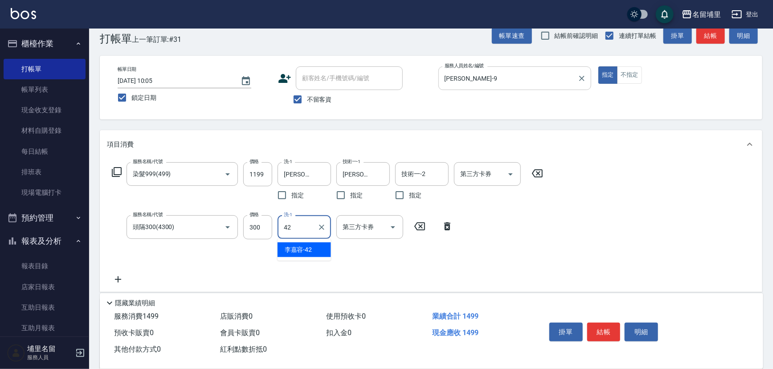
type input "李嘉容-42"
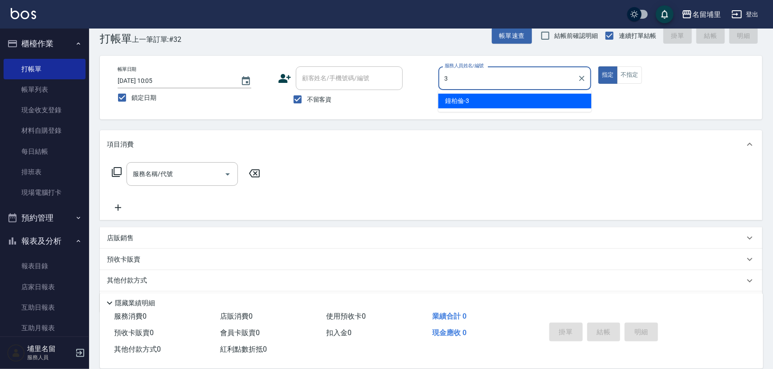
type input "鐘柏倫-3"
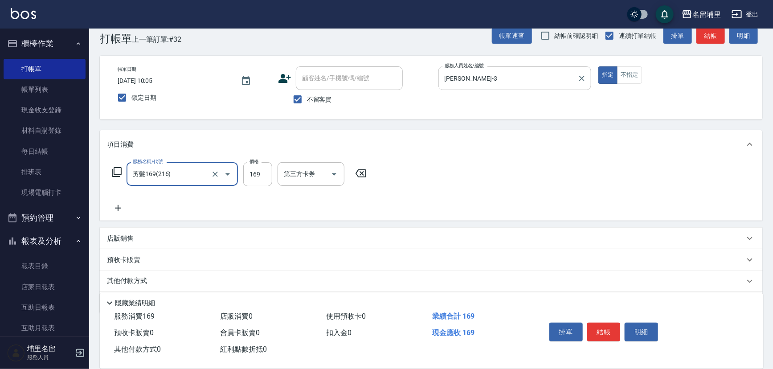
type input "剪髮169(216)"
type input "200"
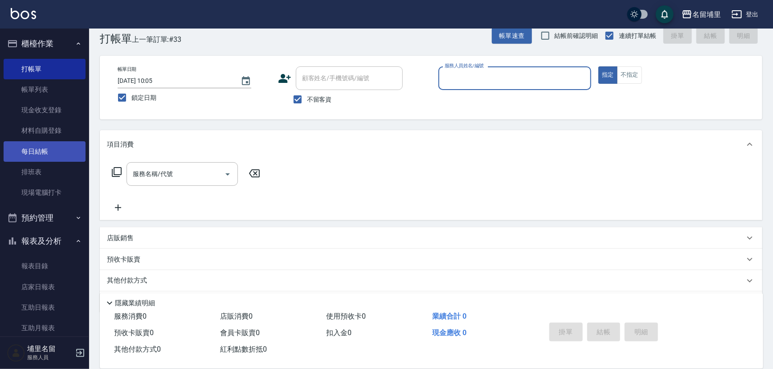
click at [58, 156] on link "每日結帳" at bounding box center [45, 151] width 82 height 20
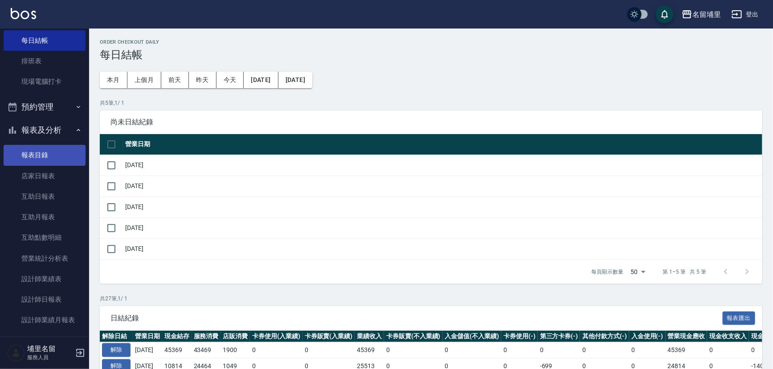
scroll to position [121, 0]
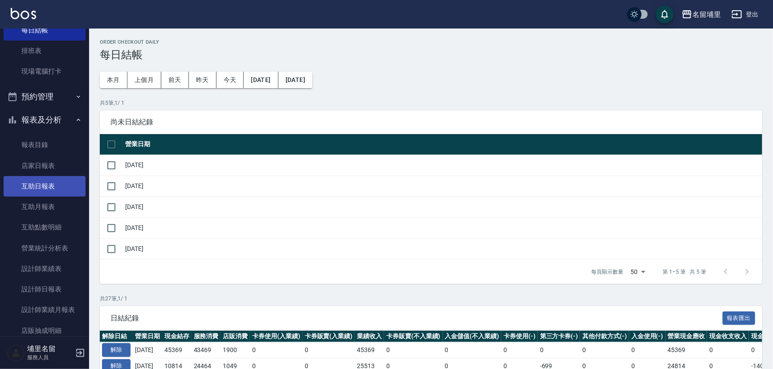
click at [50, 185] on link "互助日報表" at bounding box center [45, 186] width 82 height 20
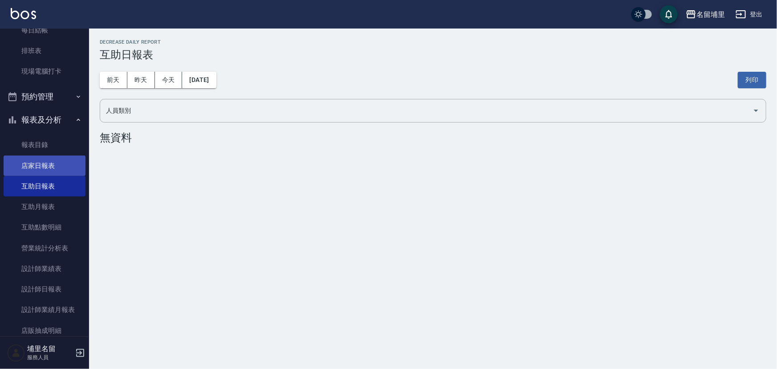
click at [55, 171] on link "店家日報表" at bounding box center [45, 165] width 82 height 20
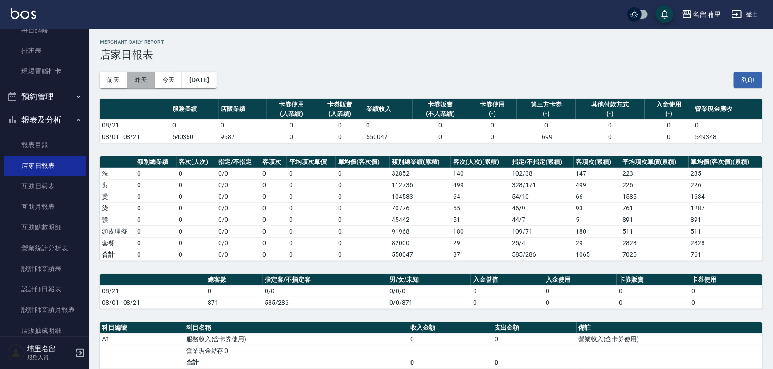
click at [129, 83] on button "昨天" at bounding box center [141, 80] width 28 height 16
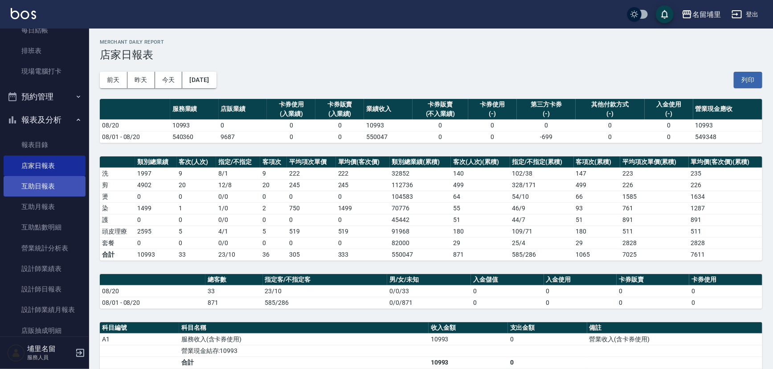
drag, startPoint x: 279, startPoint y: 102, endPoint x: 36, endPoint y: 188, distance: 258.1
click at [36, 188] on link "互助日報表" at bounding box center [45, 186] width 82 height 20
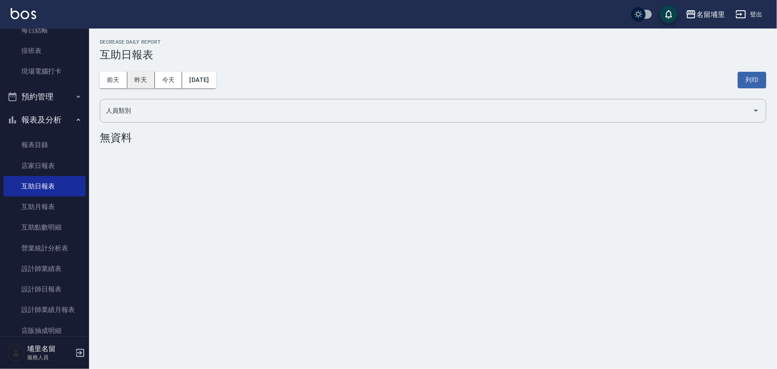
click at [141, 80] on button "昨天" at bounding box center [141, 80] width 28 height 16
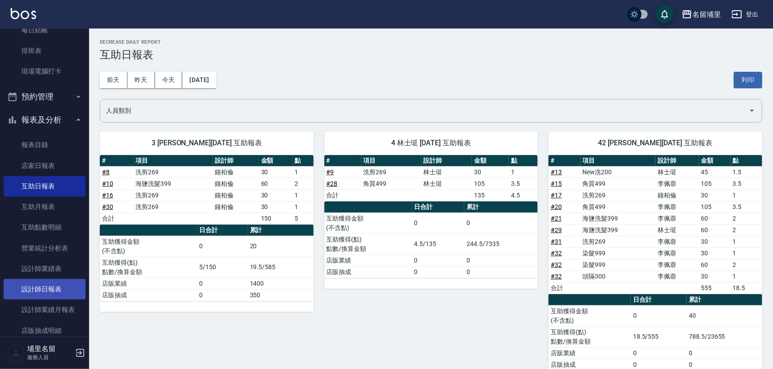
click at [31, 284] on link "設計師日報表" at bounding box center [45, 289] width 82 height 20
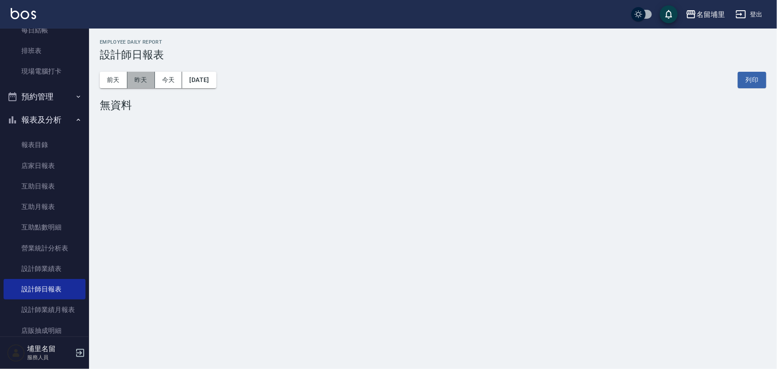
click at [147, 83] on button "昨天" at bounding box center [141, 80] width 28 height 16
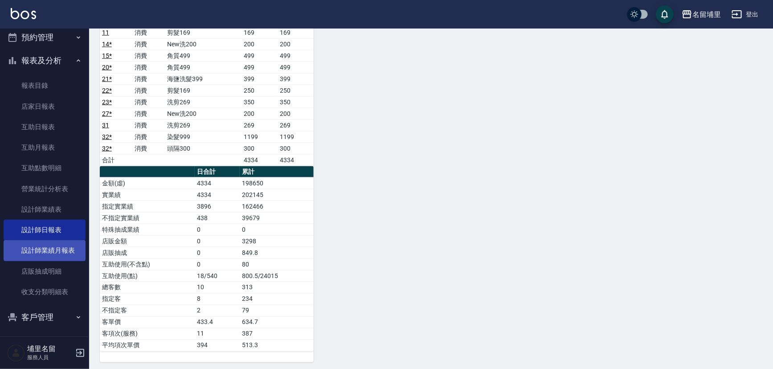
scroll to position [183, 0]
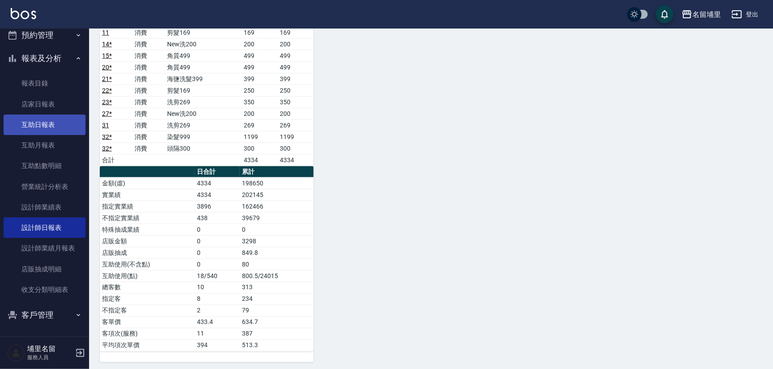
click at [32, 124] on link "互助日報表" at bounding box center [45, 124] width 82 height 20
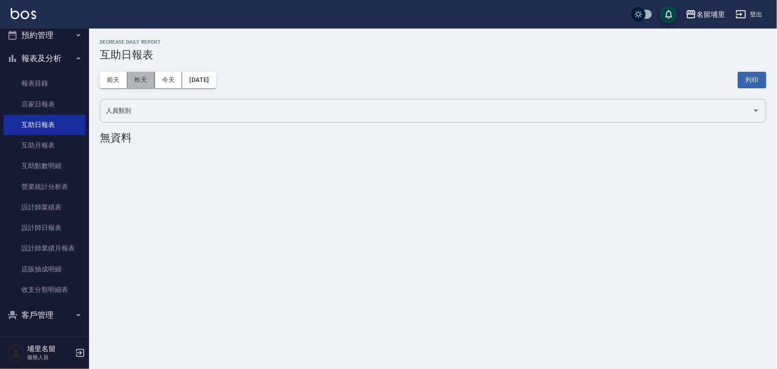
click at [143, 75] on button "昨天" at bounding box center [141, 80] width 28 height 16
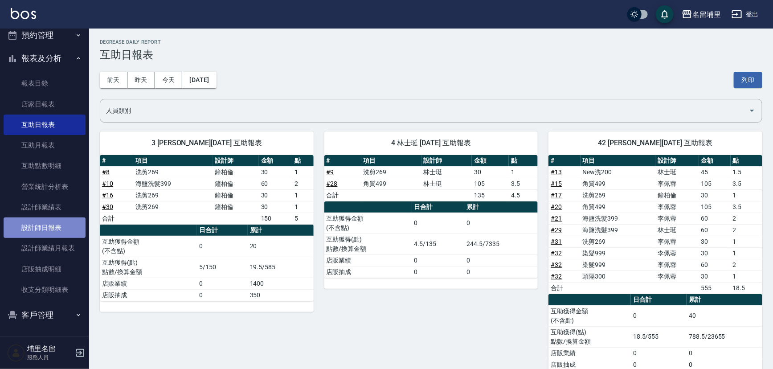
click at [62, 230] on link "設計師日報表" at bounding box center [45, 227] width 82 height 20
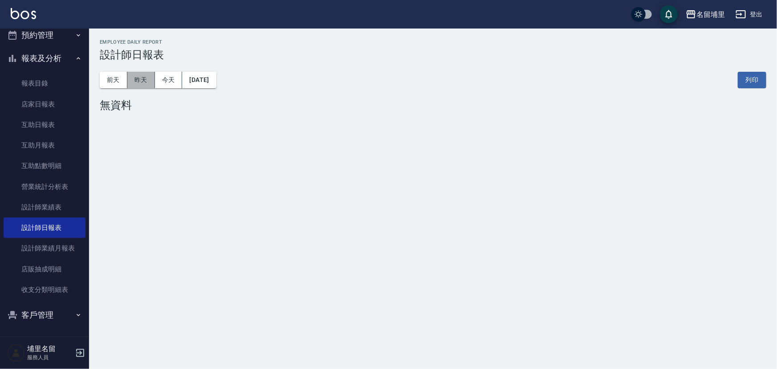
click at [144, 77] on button "昨天" at bounding box center [141, 80] width 28 height 16
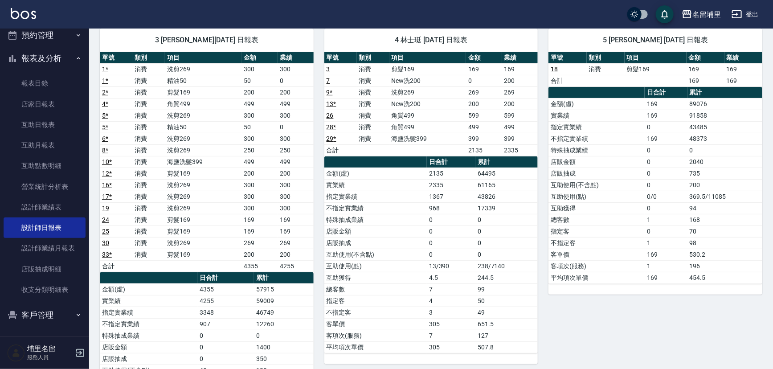
scroll to position [81, 0]
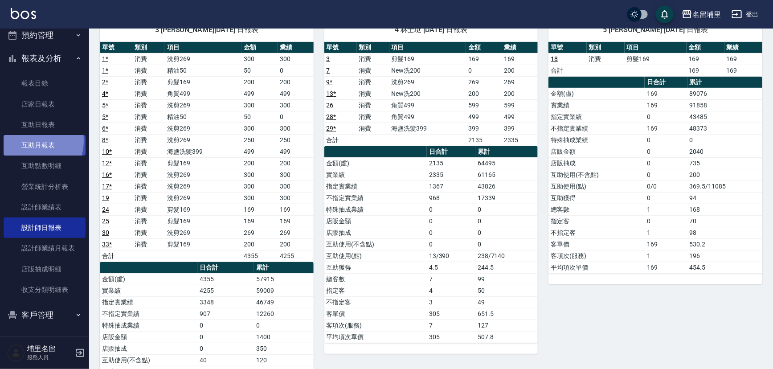
click at [31, 140] on link "互助月報表" at bounding box center [45, 145] width 82 height 20
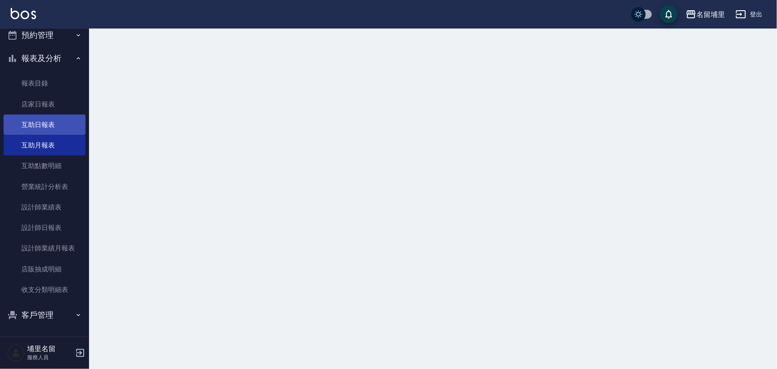
click at [44, 122] on link "互助日報表" at bounding box center [45, 124] width 82 height 20
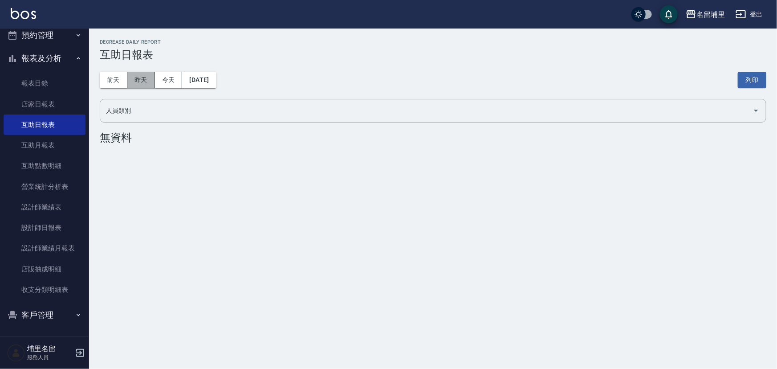
click at [151, 76] on button "昨天" at bounding box center [141, 80] width 28 height 16
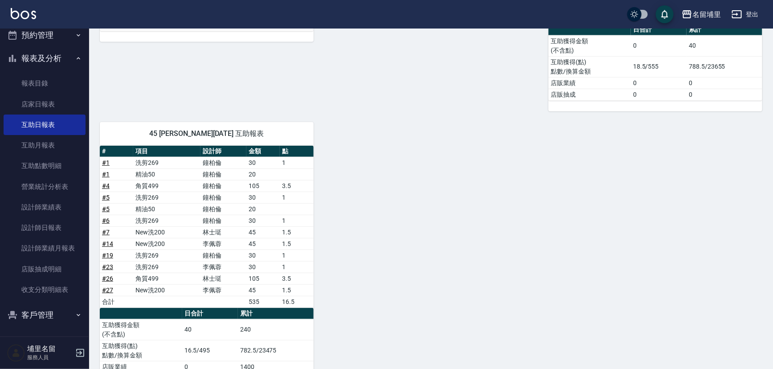
scroll to position [304, 0]
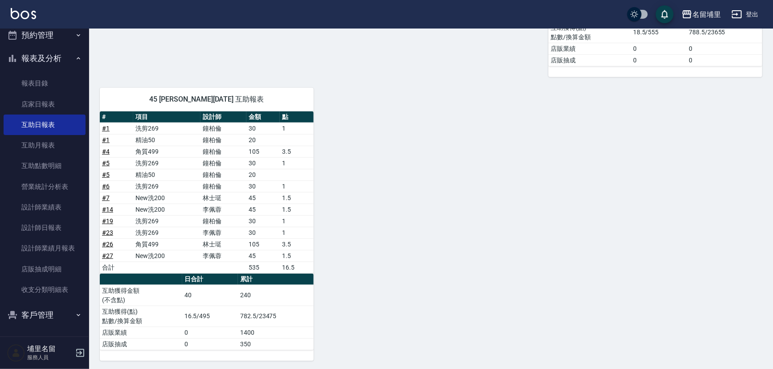
drag, startPoint x: 184, startPoint y: 260, endPoint x: 510, endPoint y: 155, distance: 342.0
click at [509, 157] on div "3 鐘柏倫 08/20/2025 互助報表 # 項目 設計師 金額 點 # 8 洗剪269 鐘柏倫 30 1 # 10 海鹽洗髮399 鐘柏倫 60 2 # …" at bounding box center [425, 88] width 673 height 544
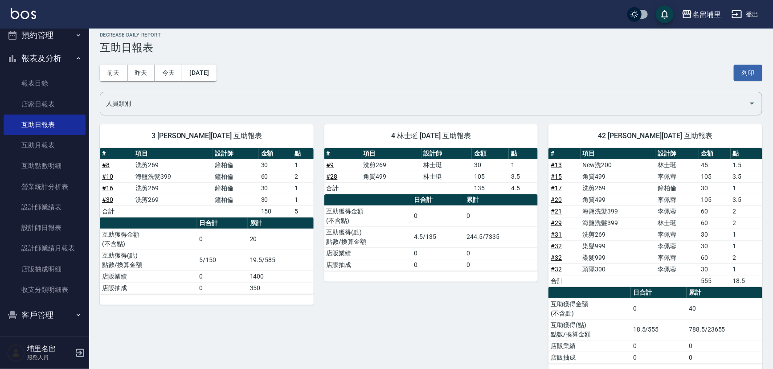
scroll to position [0, 0]
